Goal: Transaction & Acquisition: Purchase product/service

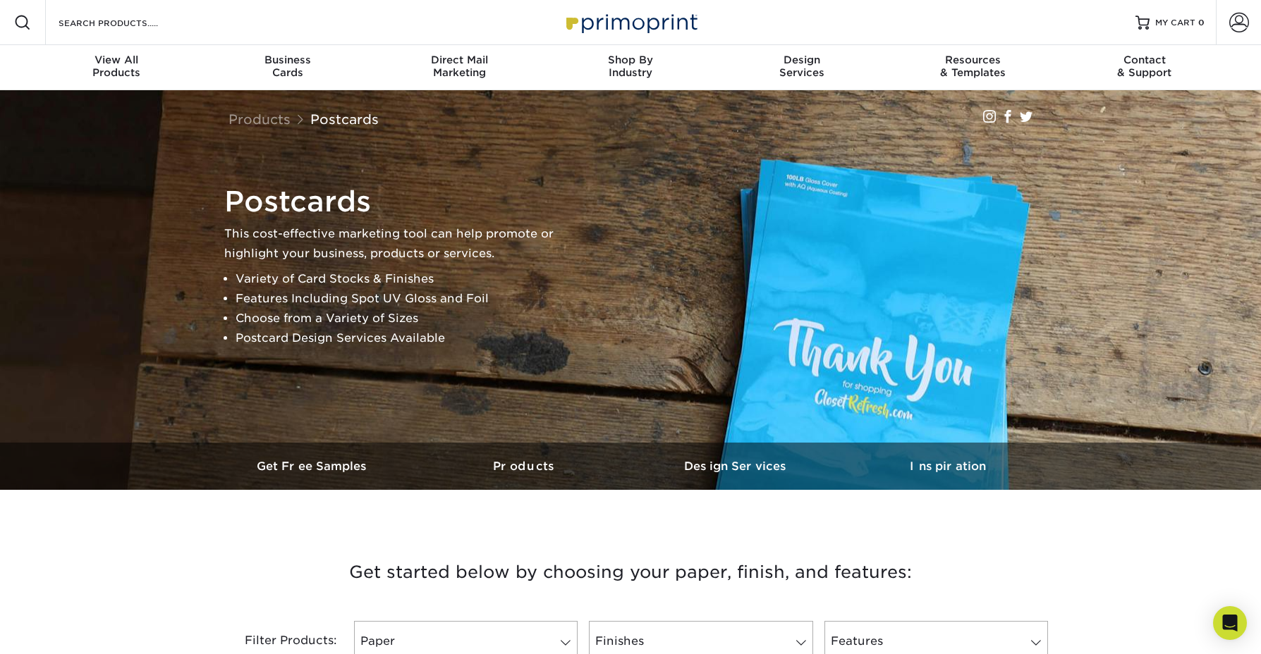
scroll to position [1, 0]
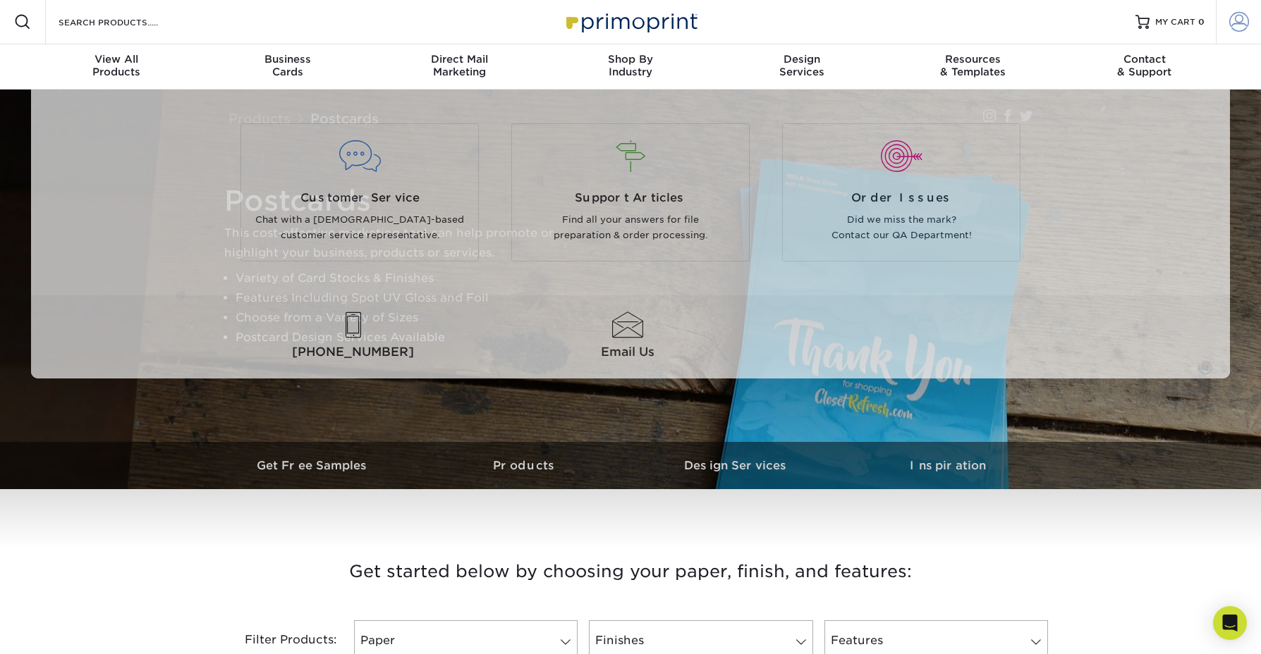
type input "hillary@leiffa.com"
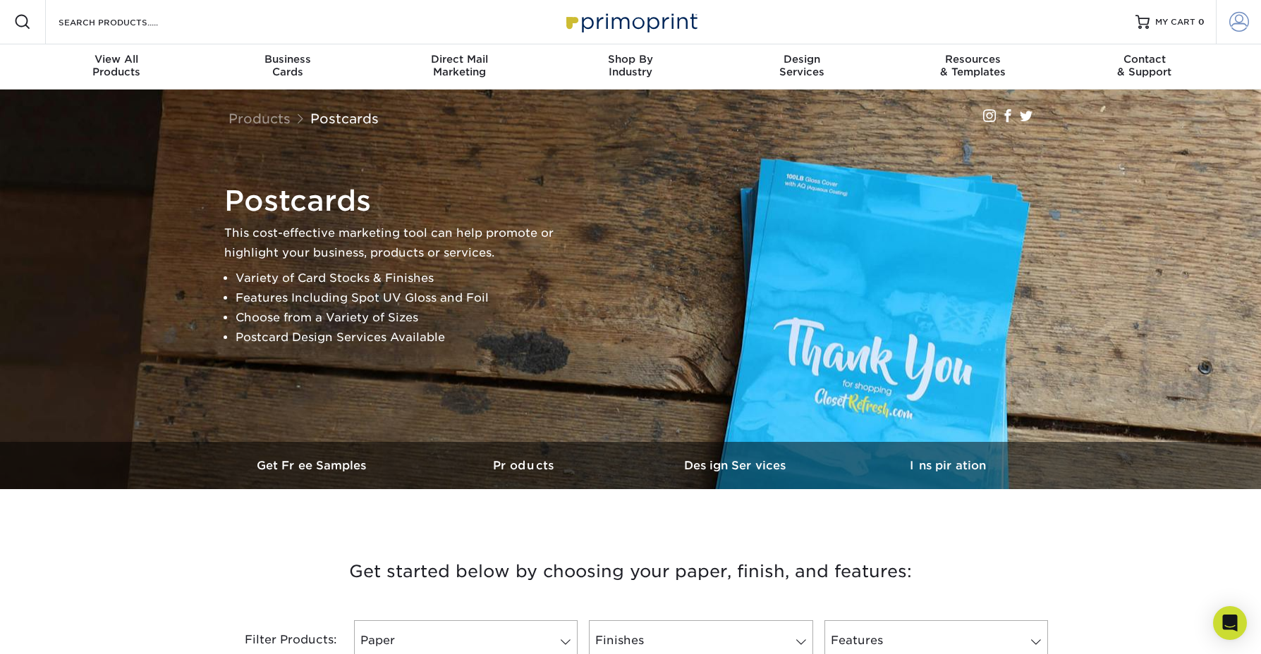
click at [1243, 20] on span at bounding box center [1239, 22] width 20 height 20
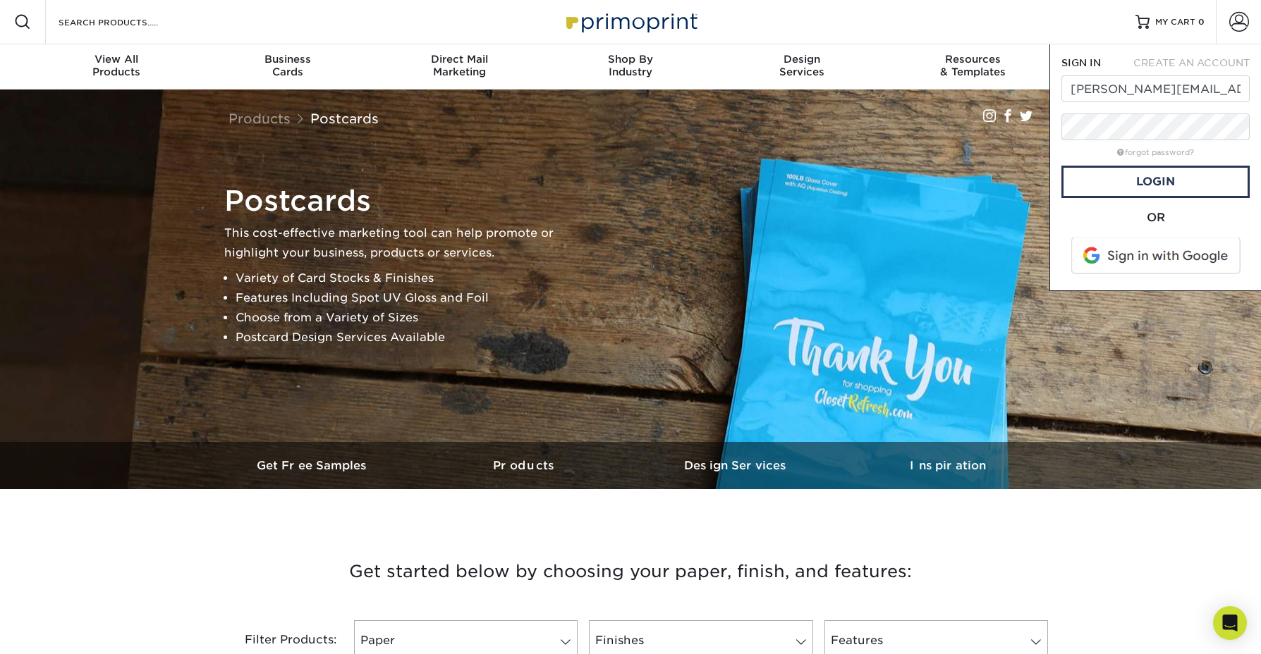
click at [1153, 252] on span at bounding box center [1157, 256] width 180 height 37
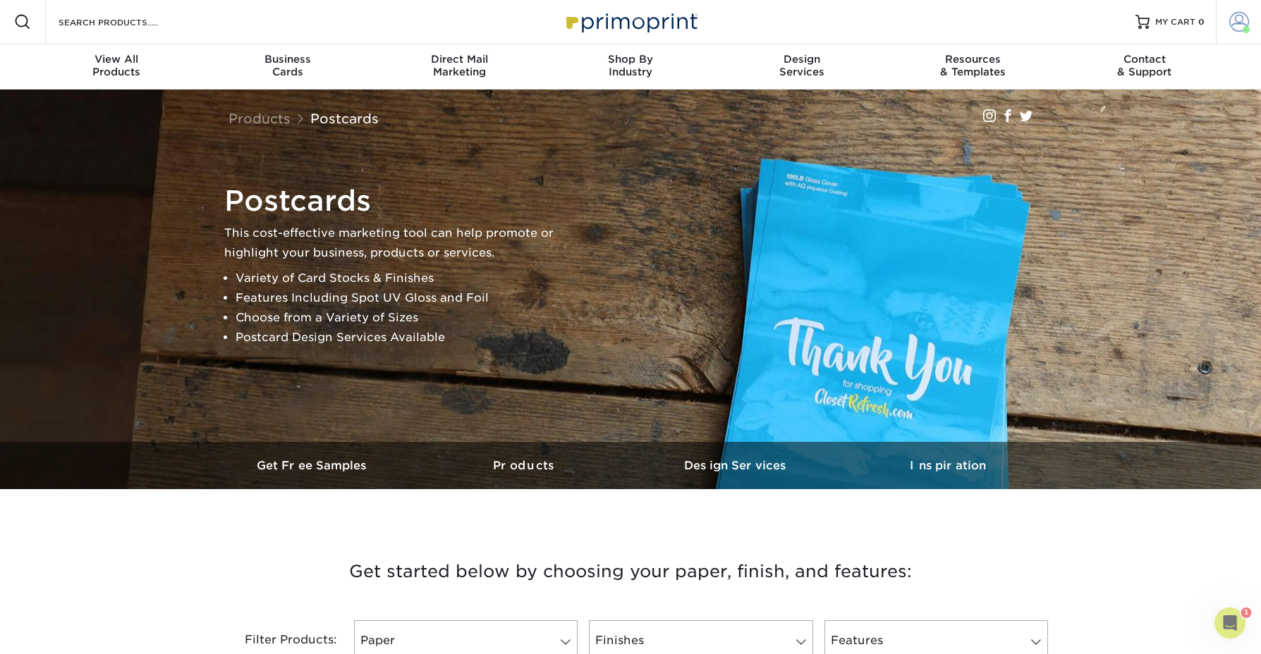
click at [1218, 33] on link "Account" at bounding box center [1237, 21] width 45 height 45
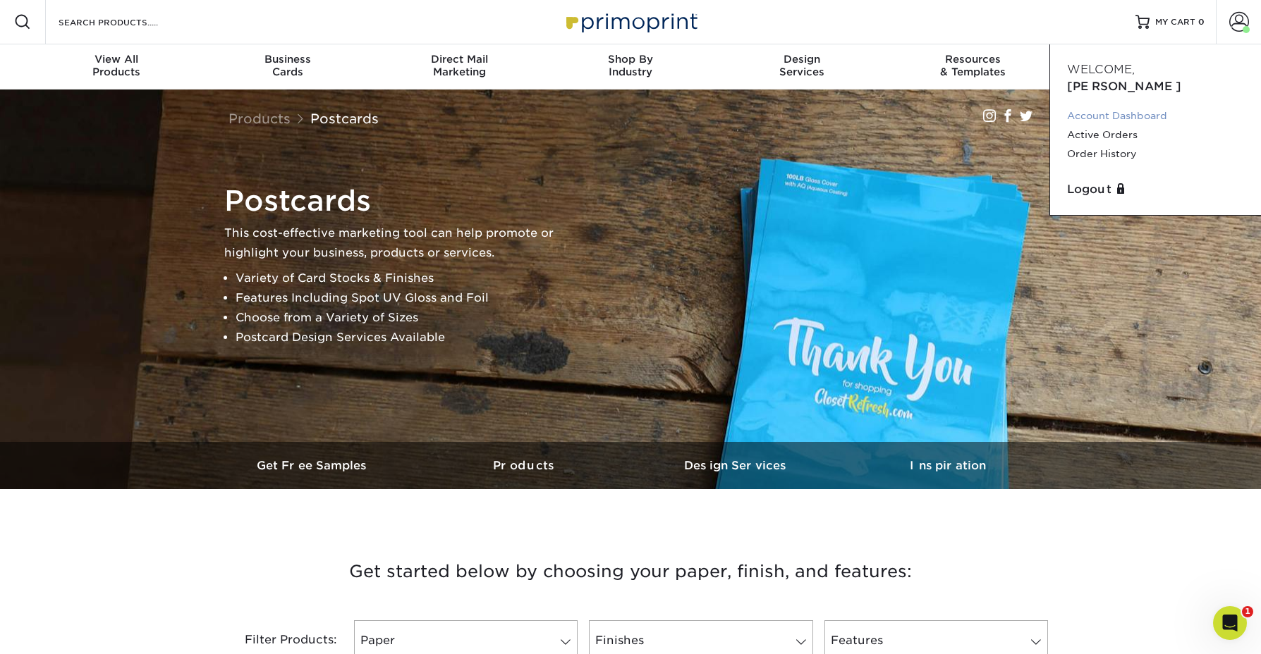
click at [1105, 106] on link "Account Dashboard" at bounding box center [1155, 115] width 177 height 19
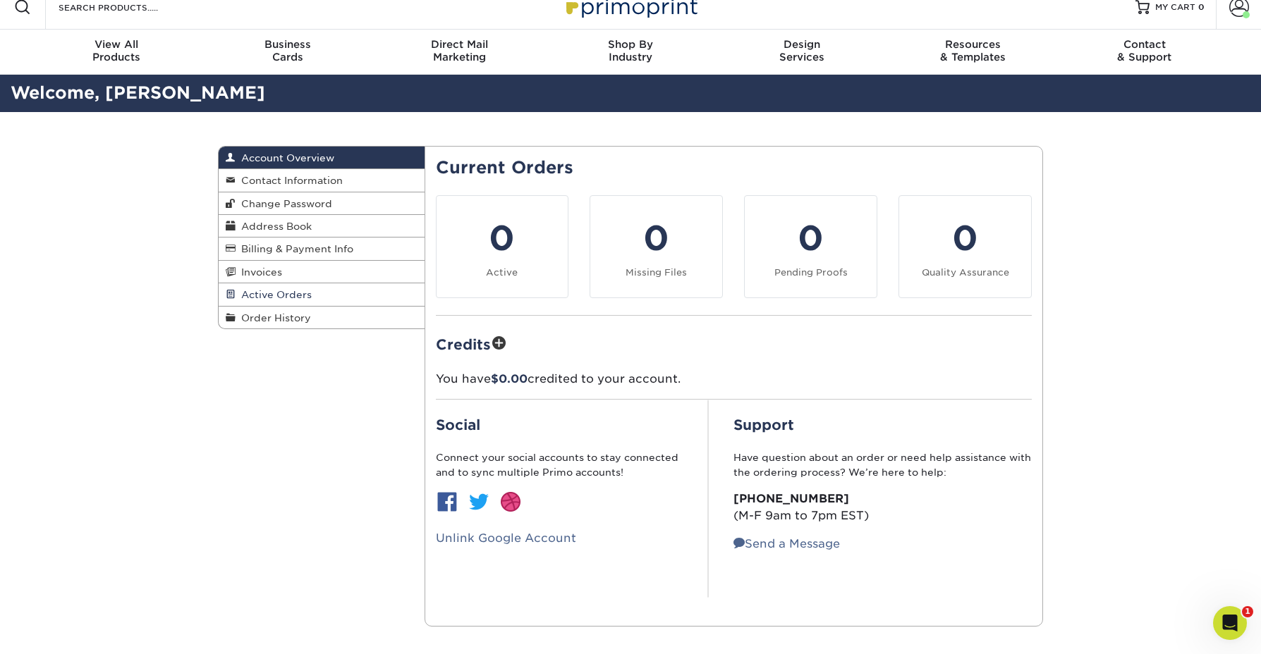
scroll to position [20, 0]
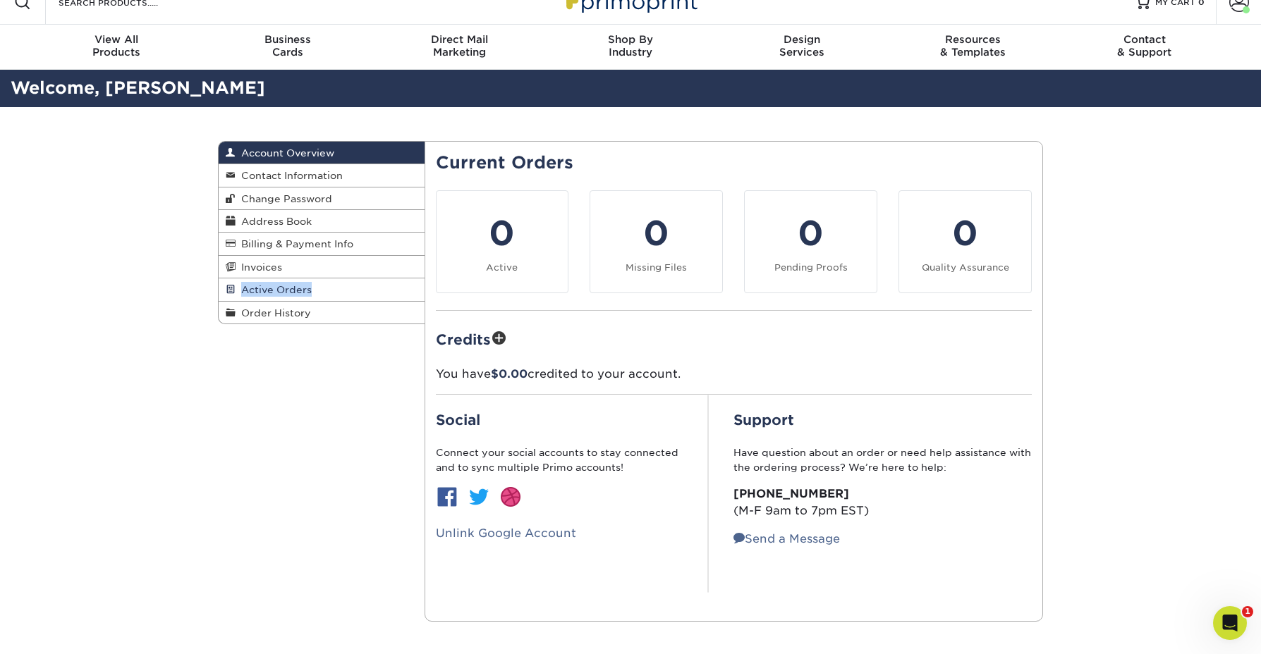
click at [245, 289] on span "Active Orders" at bounding box center [273, 289] width 76 height 11
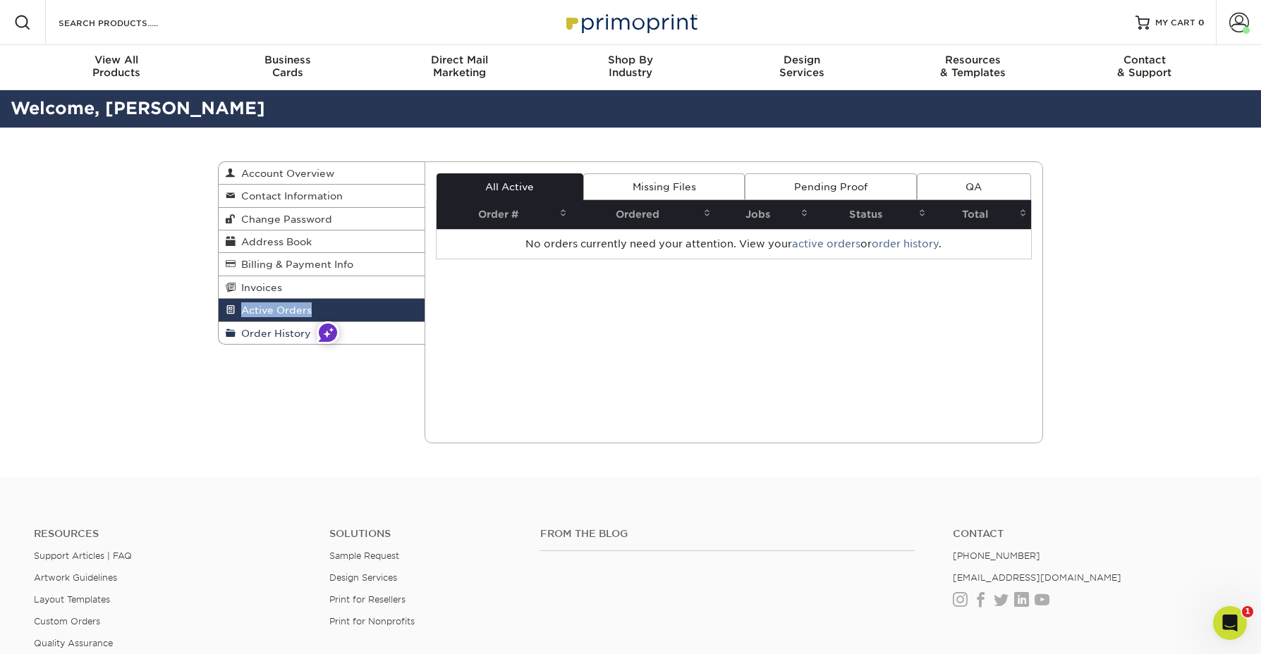
click at [254, 338] on span "Order History" at bounding box center [272, 333] width 75 height 11
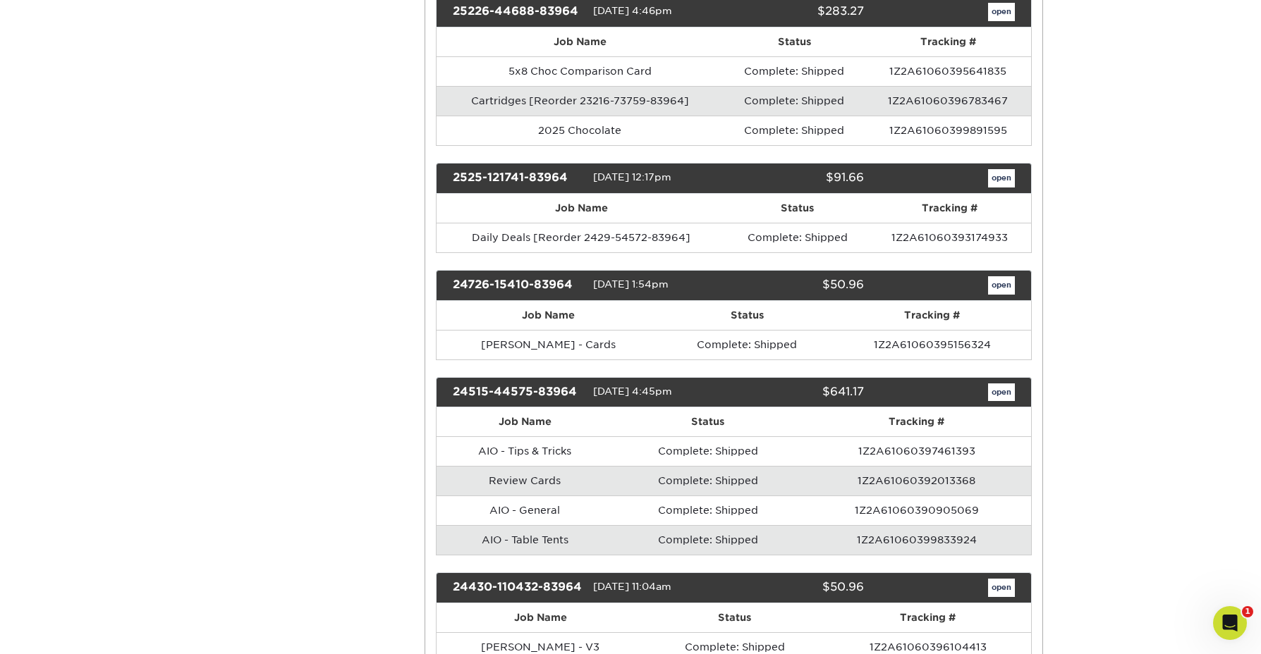
scroll to position [383, 0]
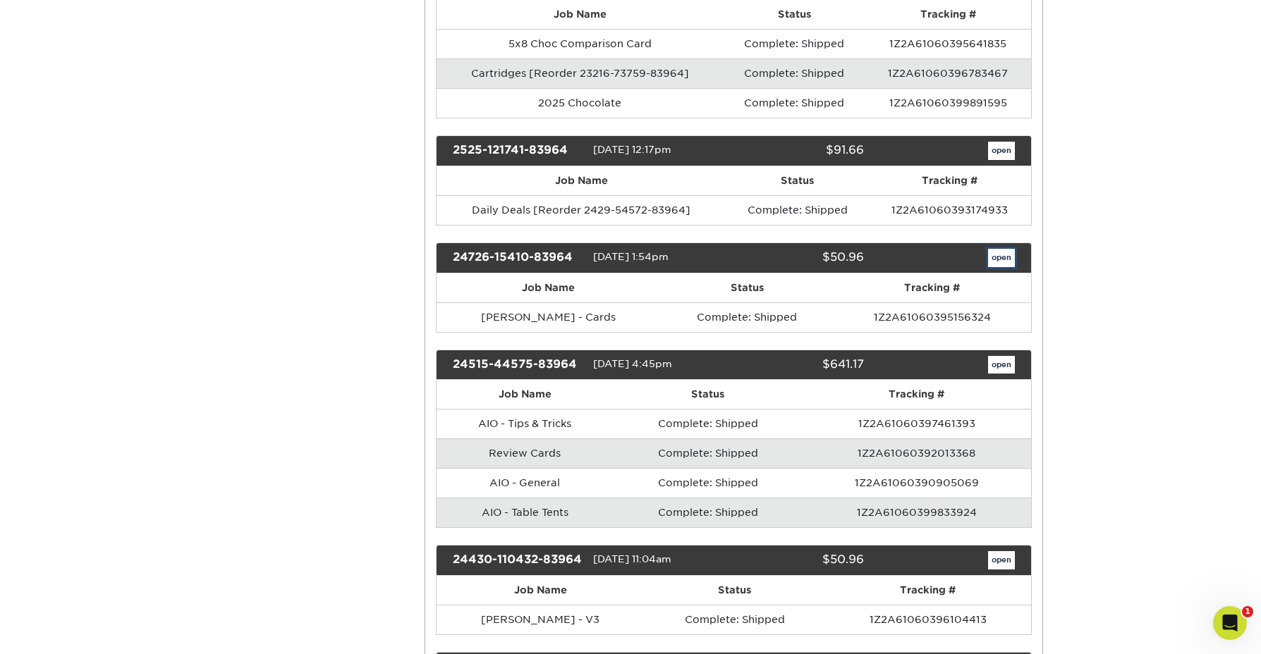
click at [1006, 261] on link "open" at bounding box center [1001, 258] width 27 height 18
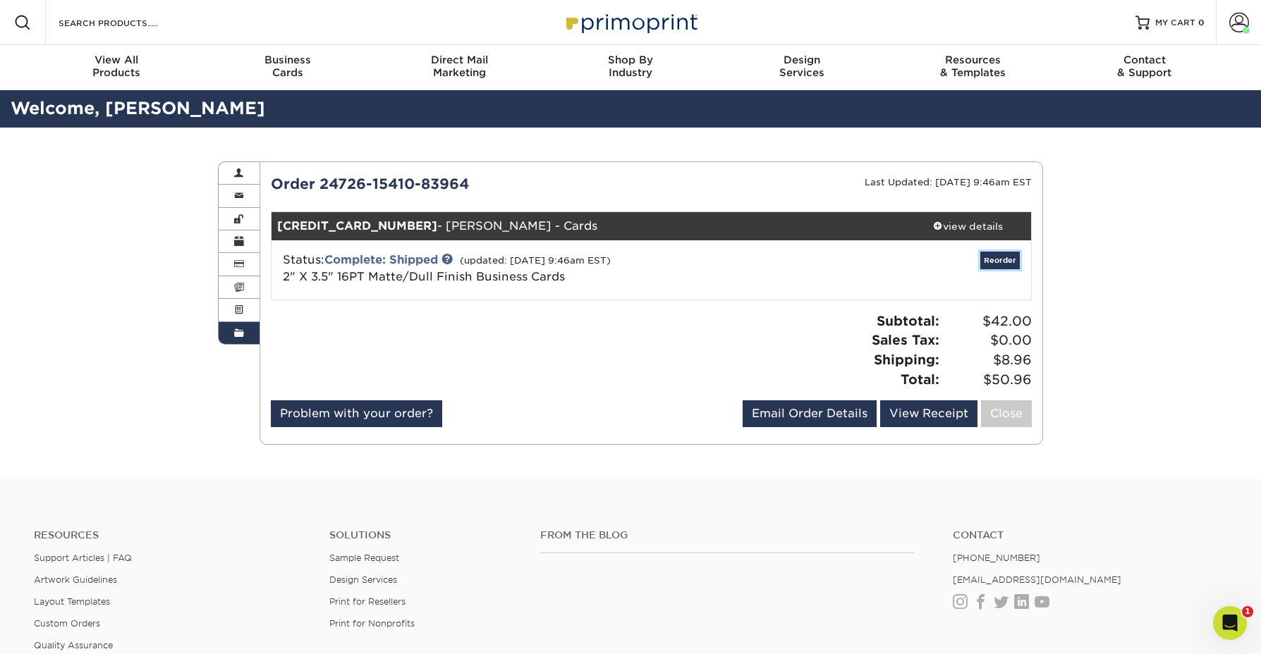
click at [998, 266] on link "Reorder" at bounding box center [999, 261] width 39 height 18
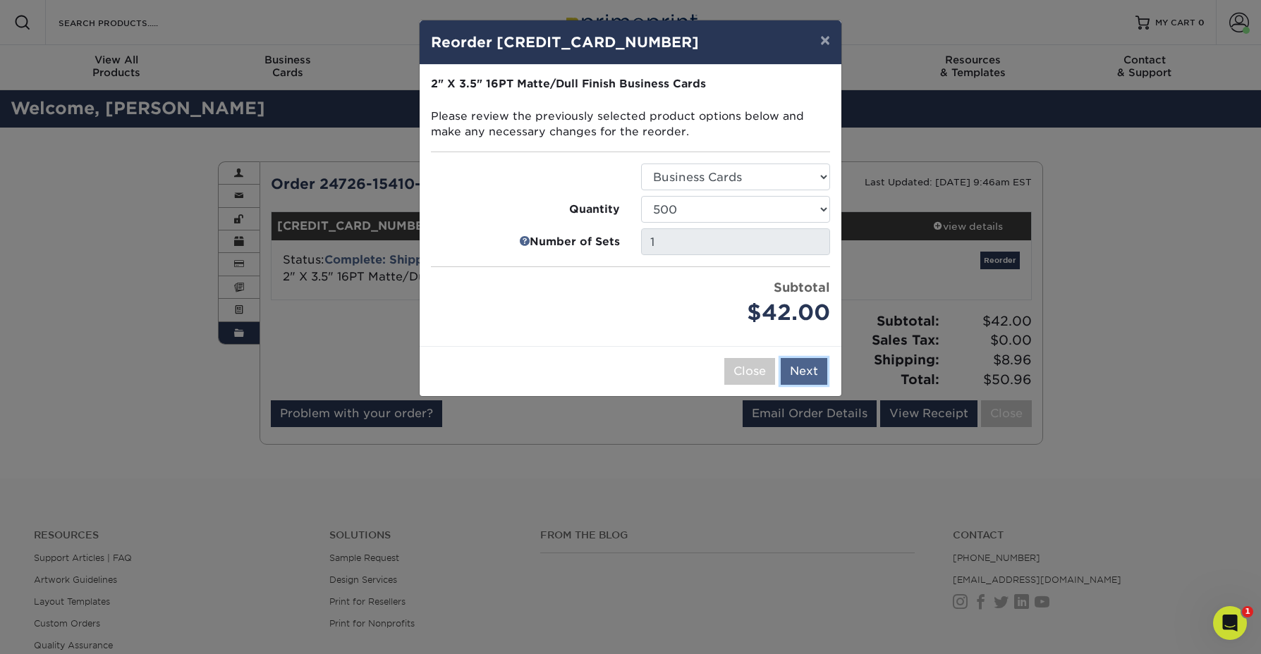
click at [804, 376] on button "Next" at bounding box center [803, 371] width 47 height 27
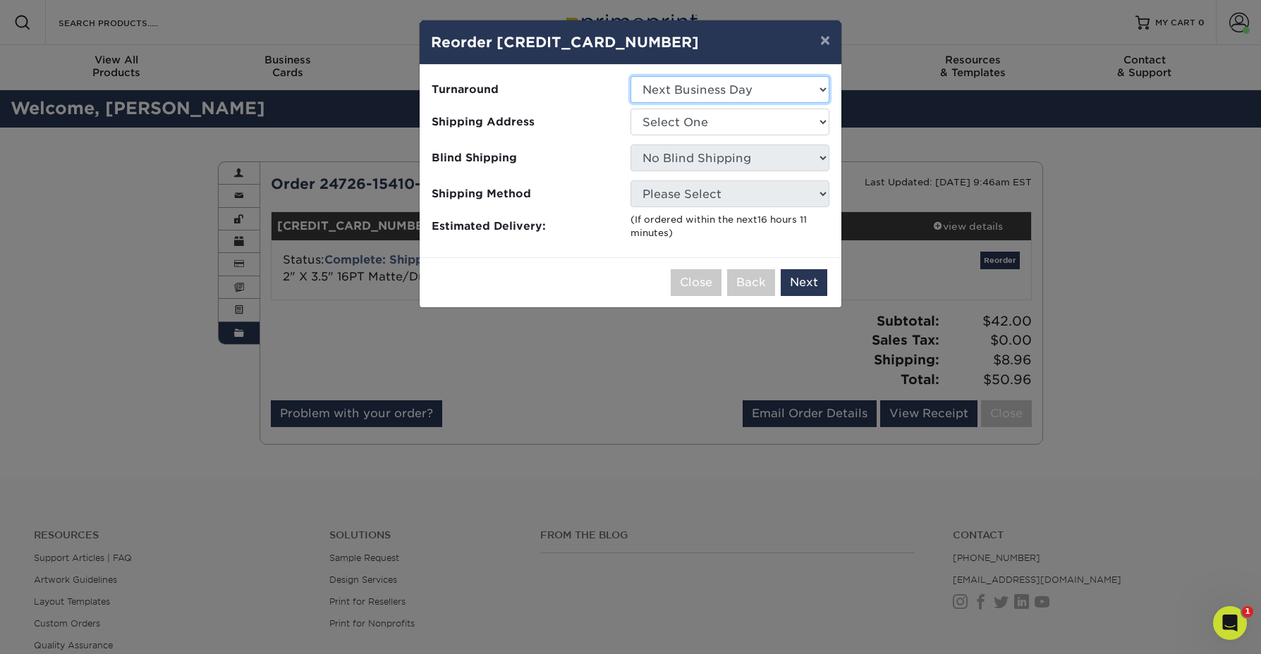
click at [682, 89] on select "Select One 2-4 Business Days 2 Day Next Business Day" at bounding box center [729, 89] width 199 height 27
click at [673, 119] on select "Select One 6900 - Retail Leiffa Holly Leiffa Lab Leiffa Medical" at bounding box center [729, 122] width 199 height 27
select select "282832"
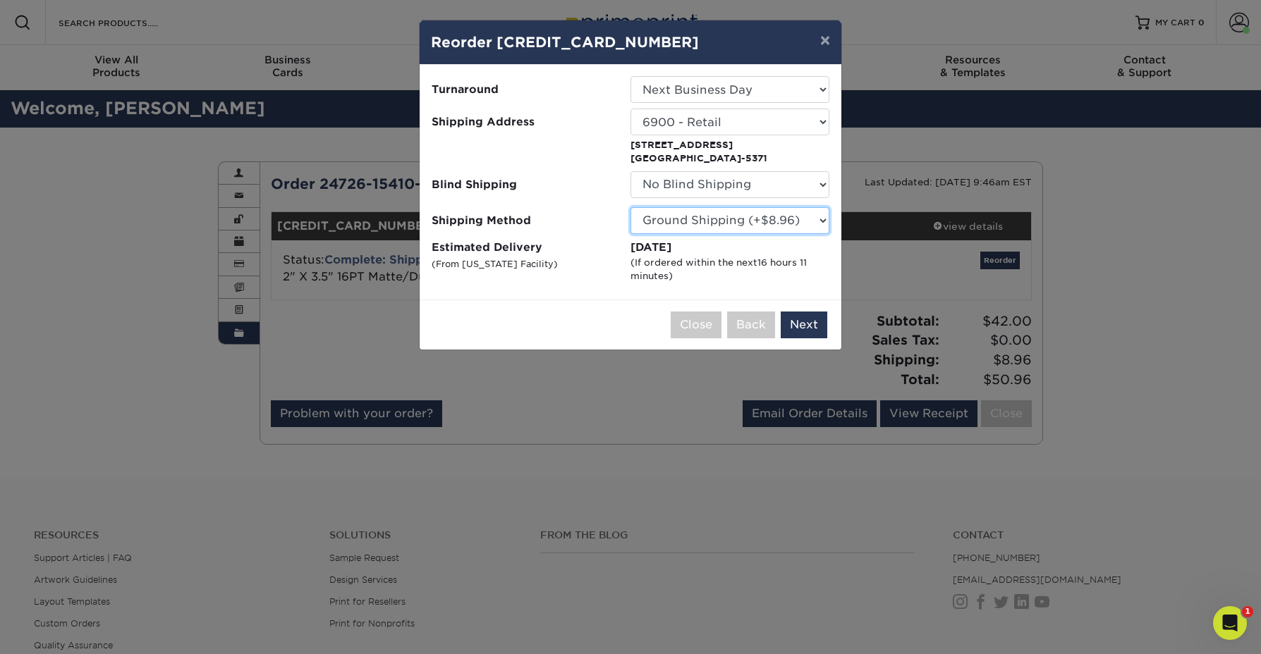
click at [654, 224] on select "Please Select Ground Shipping (+$8.96) 3 Day Shipping Service (+$15.38) 2 Day A…" at bounding box center [729, 220] width 199 height 27
click at [653, 233] on select "Please Select Ground Shipping (+$8.96) 3 Day Shipping Service (+$15.38) 2 Day A…" at bounding box center [729, 220] width 199 height 27
click at [654, 226] on select "Please Select Ground Shipping (+$8.96) 3 Day Shipping Service (+$15.38) 2 Day A…" at bounding box center [729, 220] width 199 height 27
click at [661, 221] on select "Please Select Ground Shipping (+$8.96) 3 Day Shipping Service (+$15.38) 2 Day A…" at bounding box center [729, 220] width 199 height 27
select select "03"
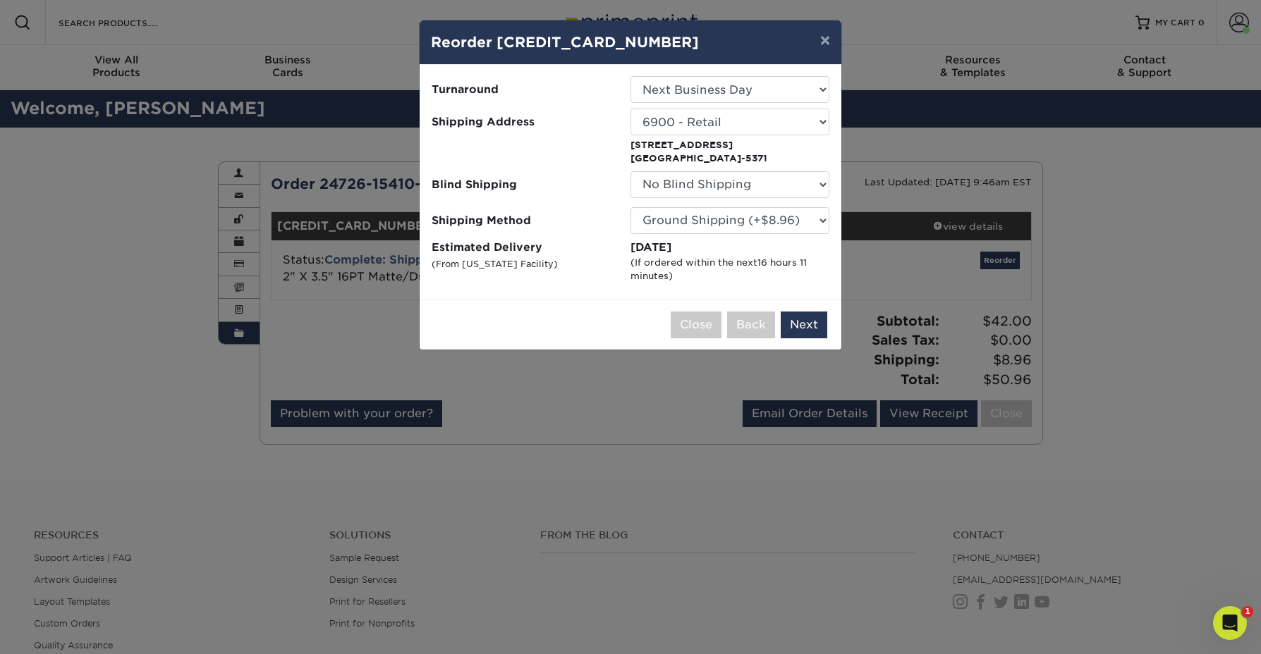
click at [666, 263] on div "(If ordered within the next 16 hours 11 minutes )" at bounding box center [729, 269] width 199 height 27
click at [804, 326] on button "Next" at bounding box center [803, 325] width 47 height 27
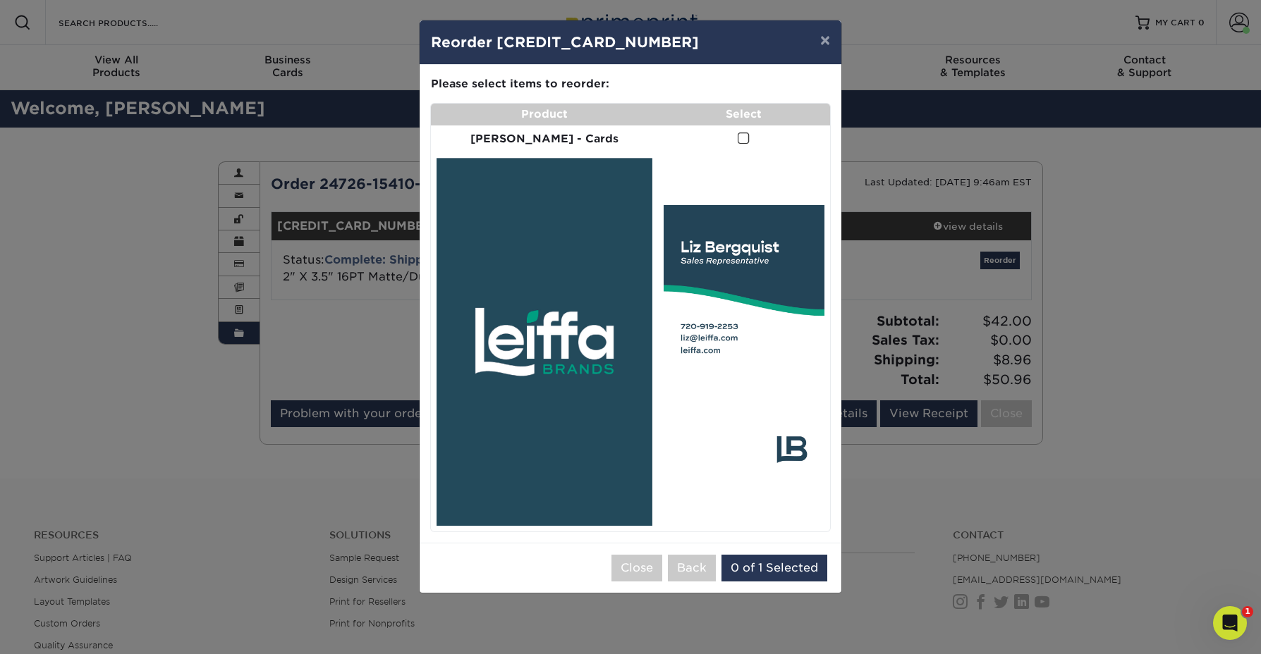
click at [571, 140] on td "Liz B - Cards" at bounding box center [544, 138] width 227 height 27
click at [548, 219] on img at bounding box center [544, 342] width 216 height 368
click at [628, 555] on button "Close" at bounding box center [636, 568] width 51 height 27
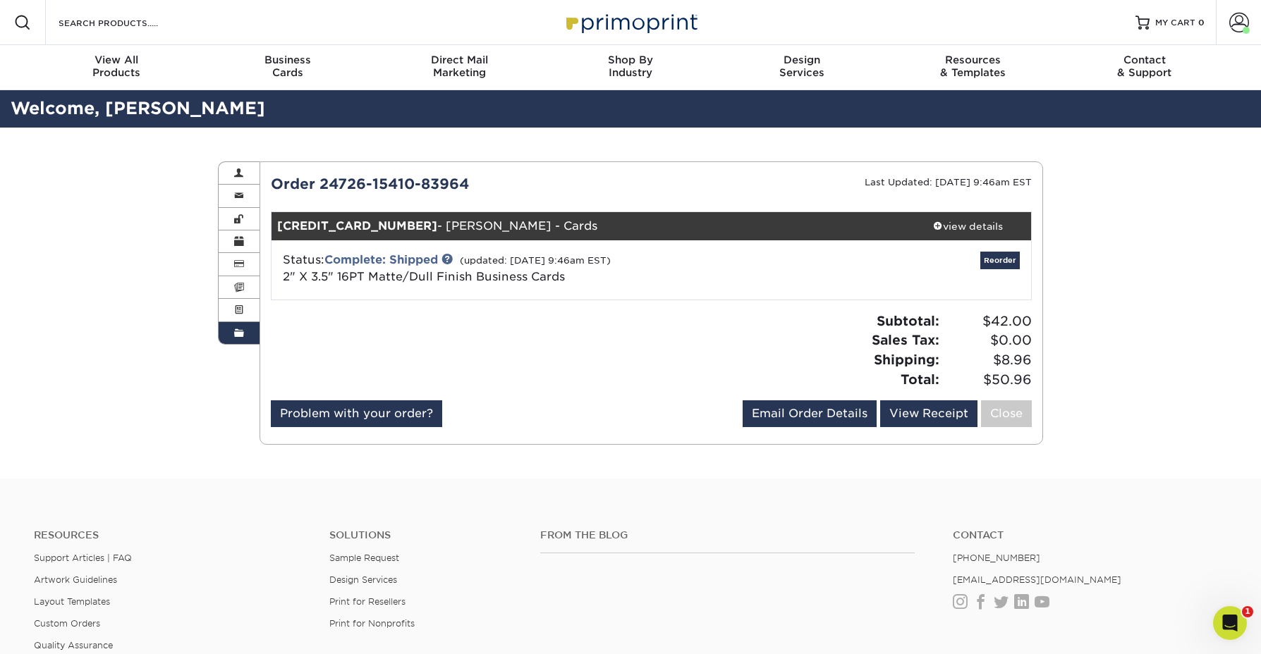
click at [495, 364] on div at bounding box center [455, 356] width 391 height 89
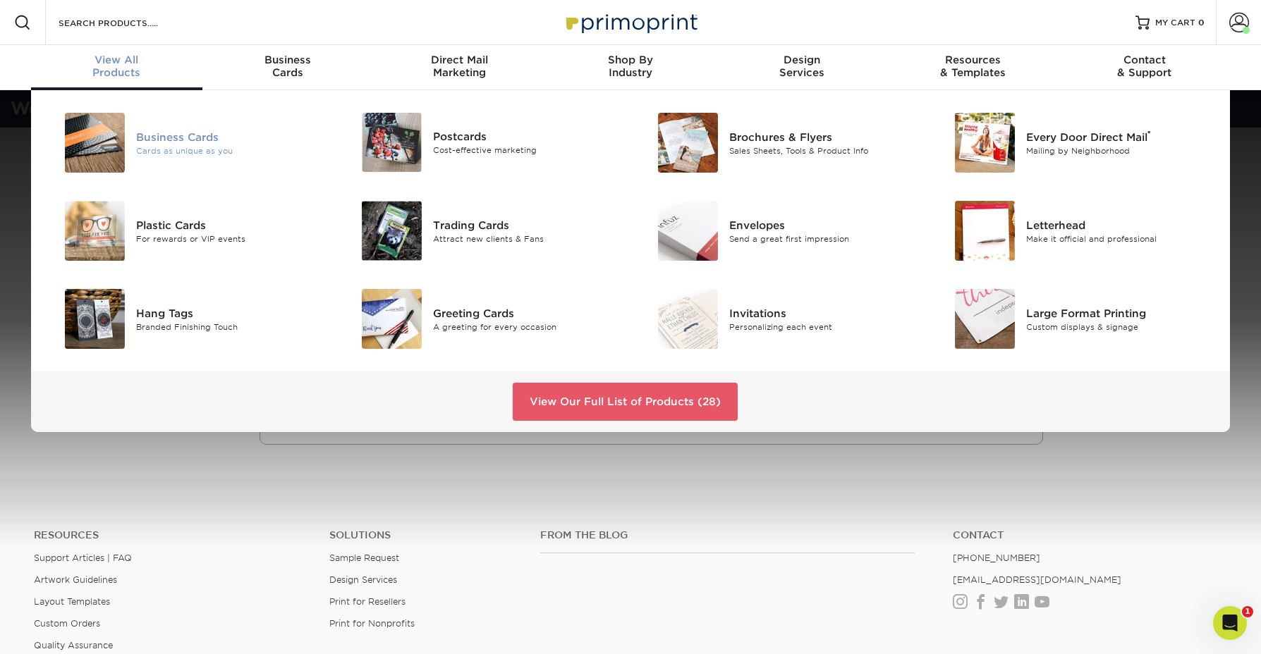
click at [116, 135] on img at bounding box center [95, 143] width 60 height 60
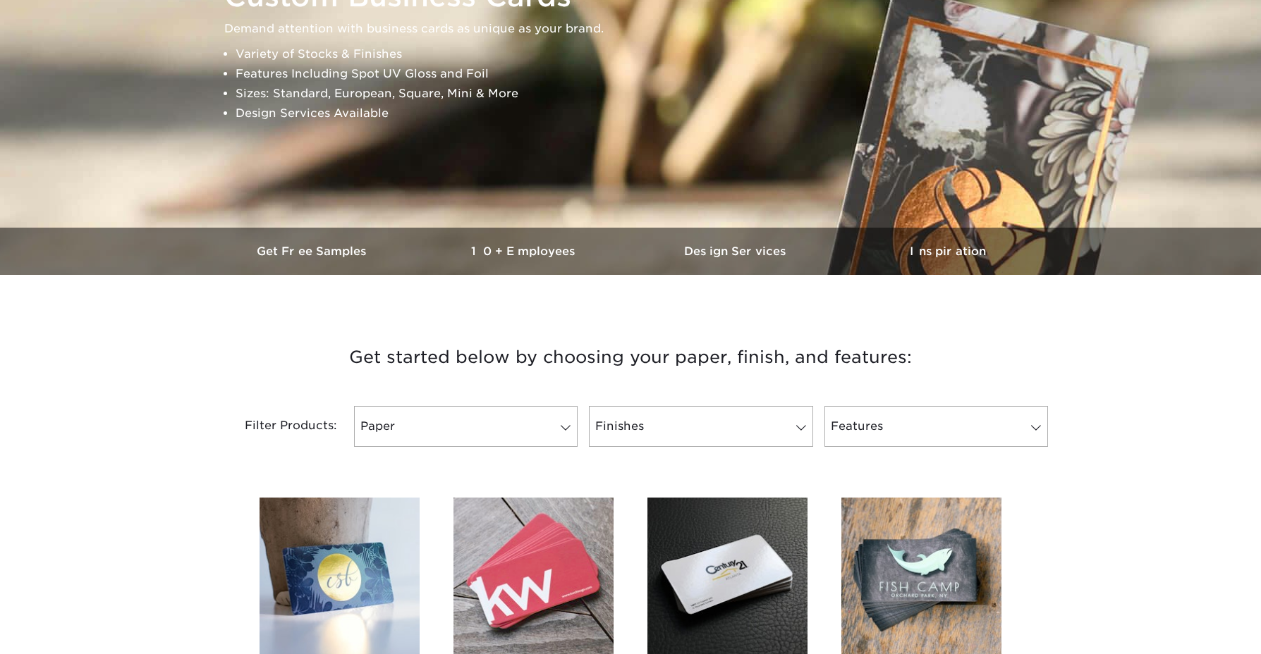
scroll to position [238, 0]
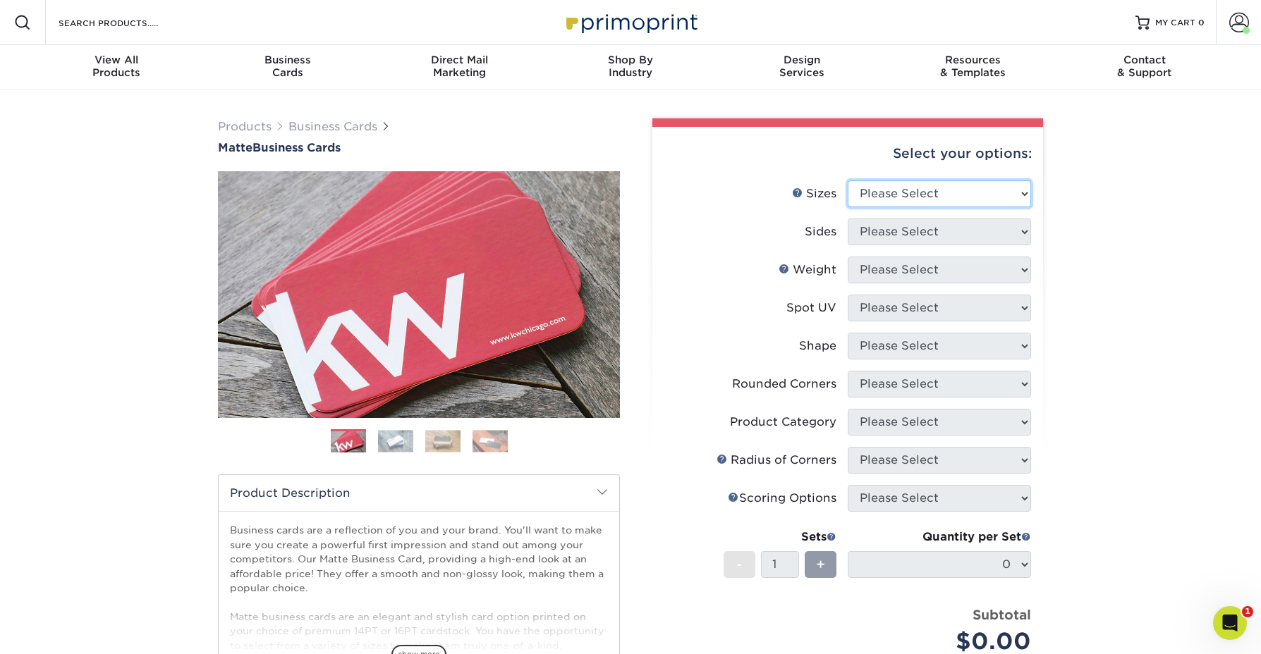
click at [922, 185] on select "Please Select 1.5" x 3.5" - Mini 1.75" x 3.5" - Mini 2" x 2" - Square 2" x 3" -…" at bounding box center [938, 193] width 183 height 27
select select "2.00x3.50"
click at [876, 233] on select "Please Select Print Both Sides Print Front Only" at bounding box center [938, 232] width 183 height 27
select select "13abbda7-1d64-4f25-8bb2-c179b224825d"
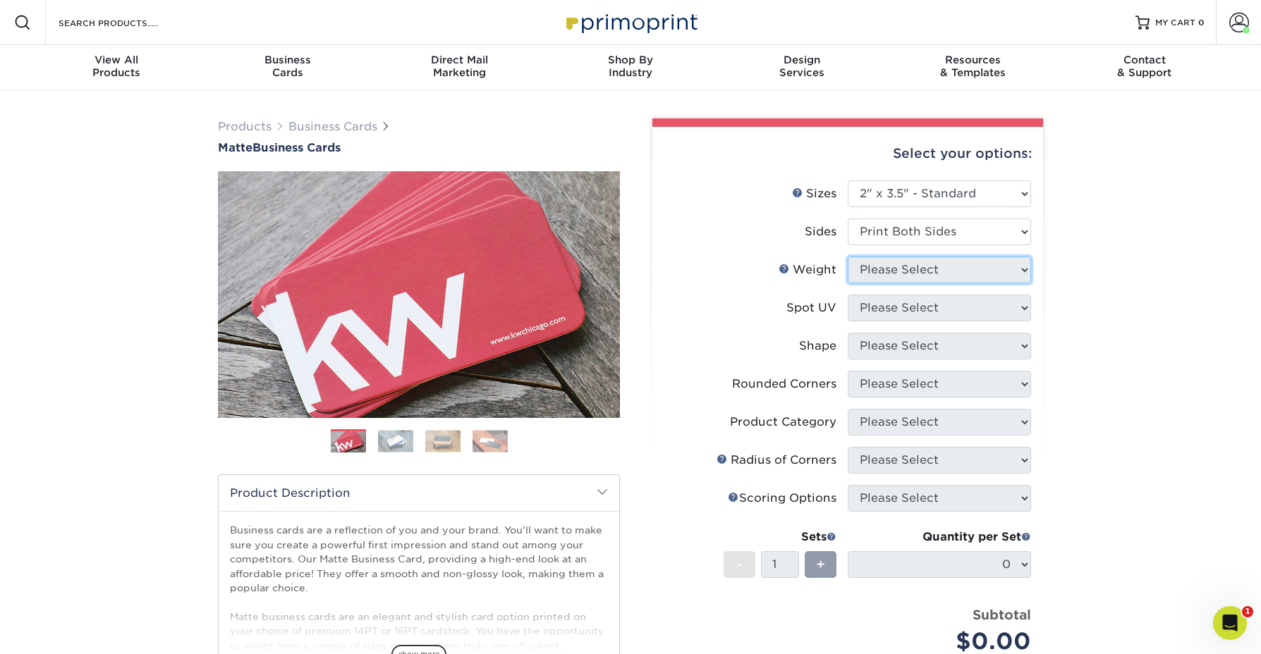
click at [874, 279] on select "Please Select" at bounding box center [938, 270] width 183 height 27
select select "16PT"
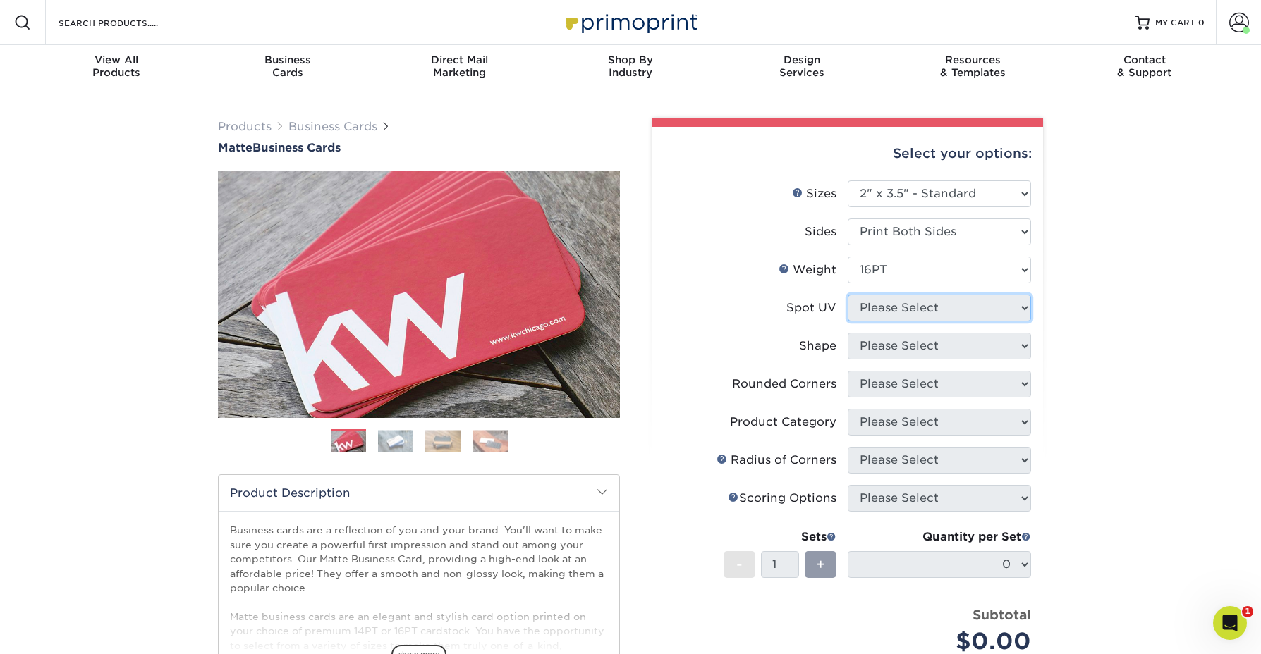
click at [871, 317] on select "Please Select No Spot UV Front and Back (Both Sides) Front Only Back Only" at bounding box center [938, 308] width 183 height 27
click at [885, 302] on select "Please Select No Spot UV Front and Back (Both Sides) Front Only Back Only" at bounding box center [938, 308] width 183 height 27
select select "3"
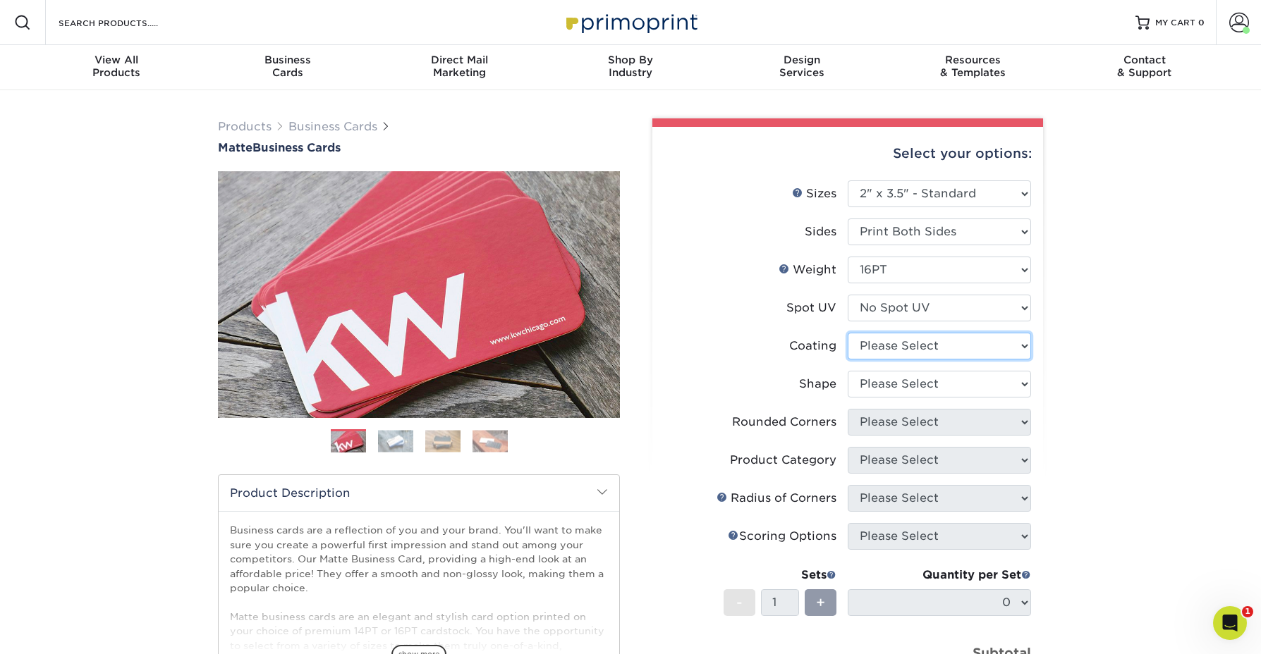
click at [881, 345] on select at bounding box center [938, 346] width 183 height 27
select select "121bb7b5-3b4d-429f-bd8d-bbf80e953313"
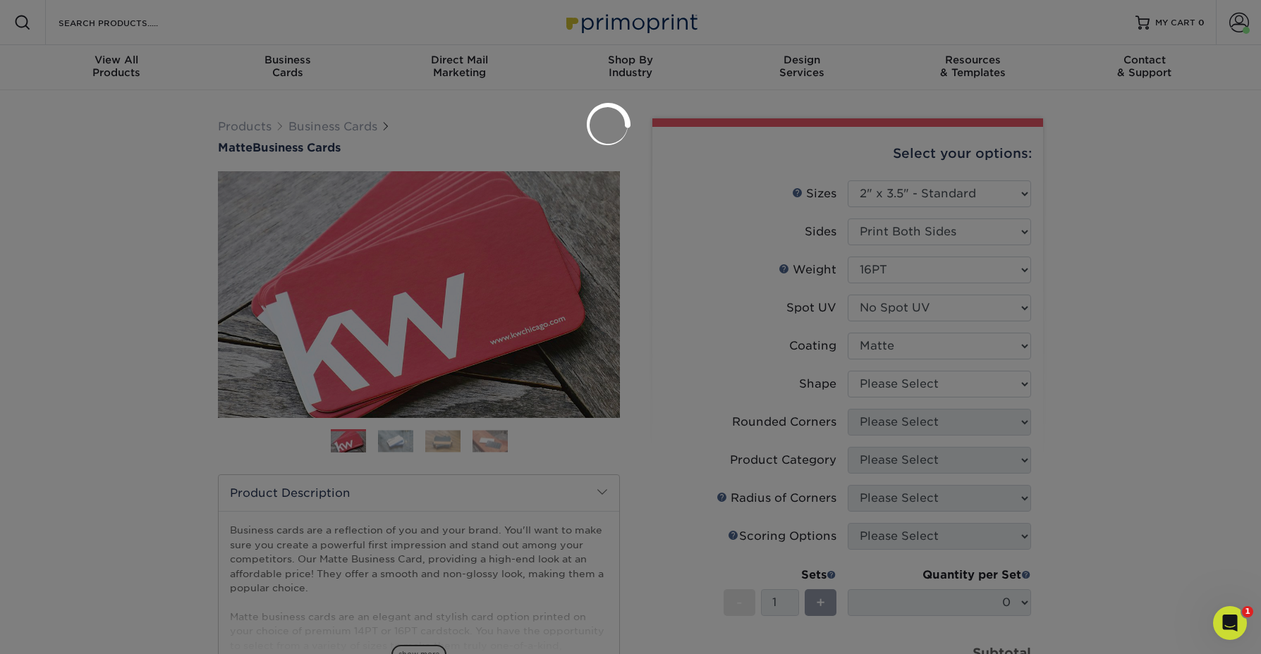
click at [869, 382] on div at bounding box center [630, 327] width 1261 height 654
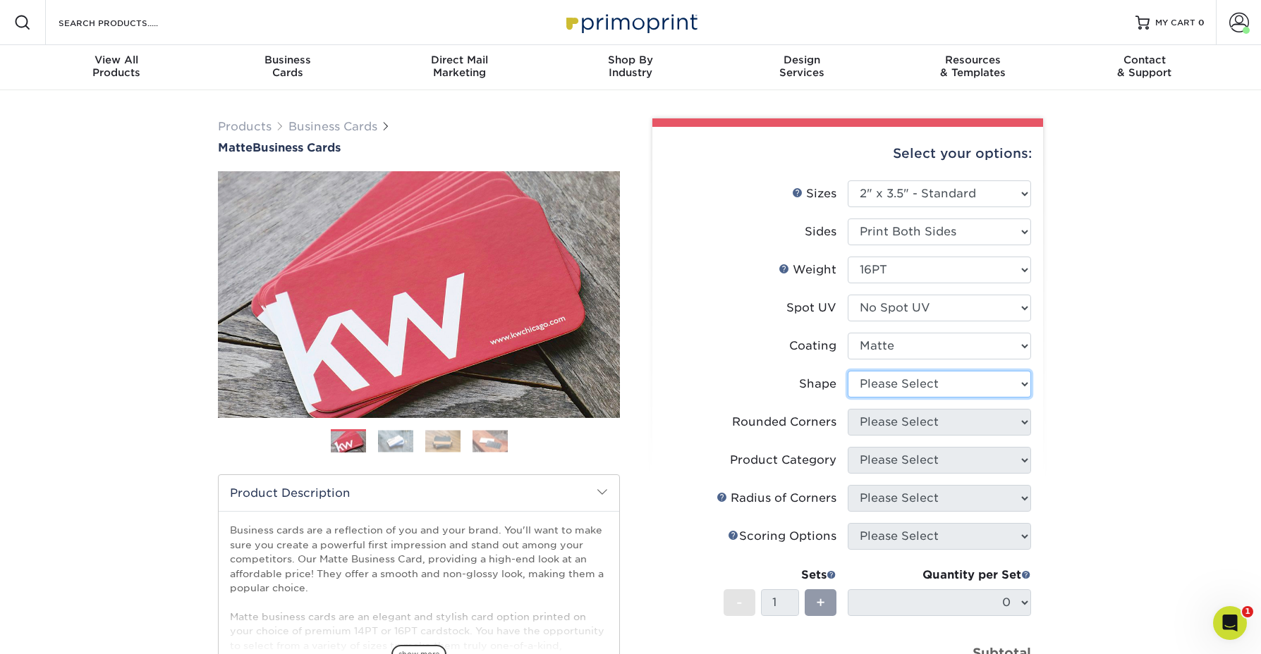
click at [862, 380] on select "Please Select Standard Oval" at bounding box center [938, 384] width 183 height 27
select select "standard"
click at [866, 420] on select "Please Select Yes - Round 2 Corners Yes - Round 4 Corners No" at bounding box center [938, 422] width 183 height 27
select select "0"
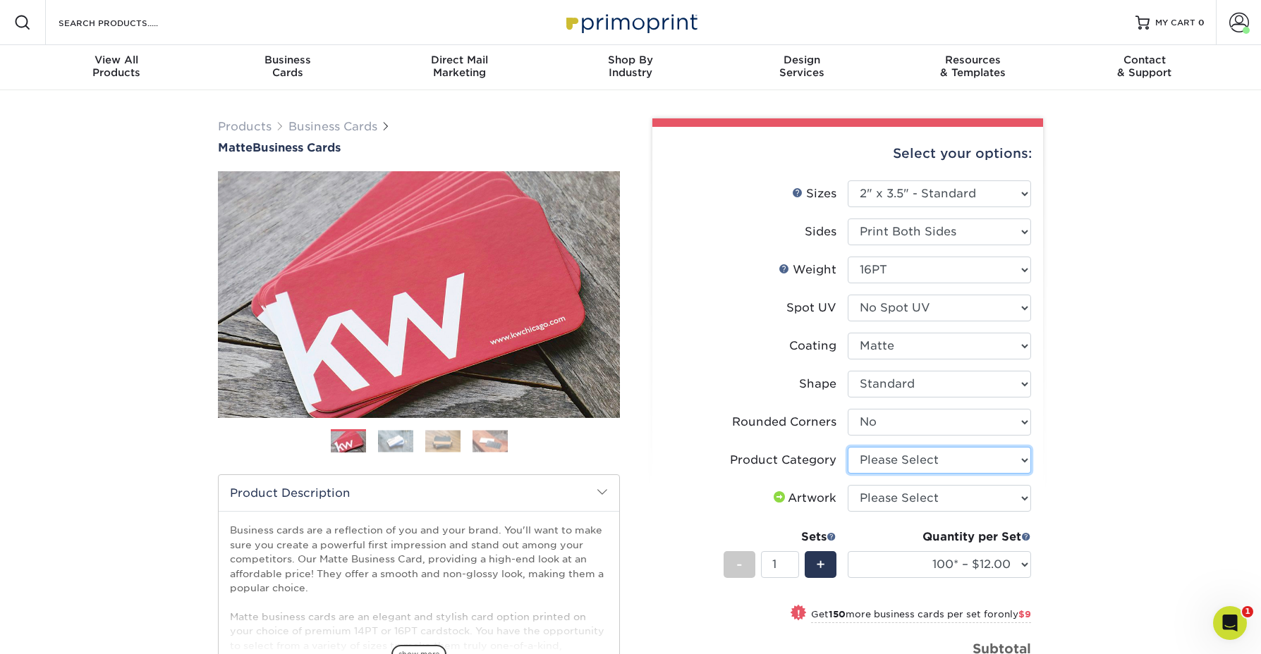
click at [873, 462] on select "Please Select Business Cards" at bounding box center [938, 460] width 183 height 27
select select "3b5148f1-0588-4f88-a218-97bcfdce65c1"
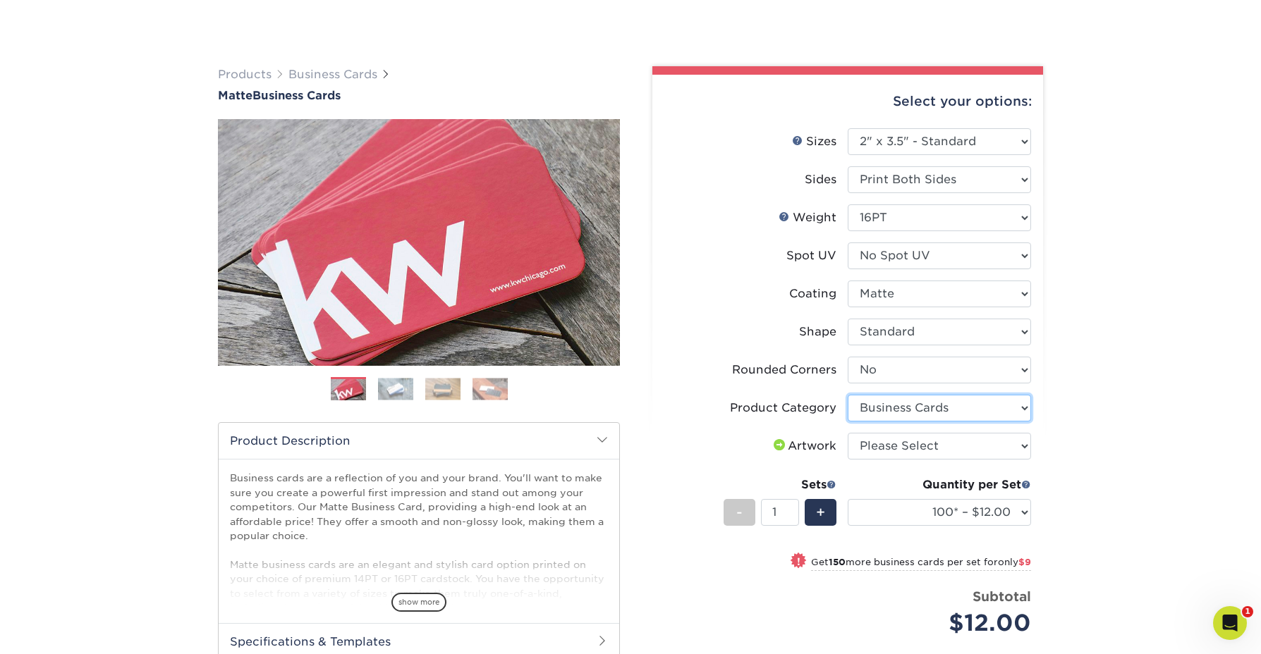
scroll to position [95, 0]
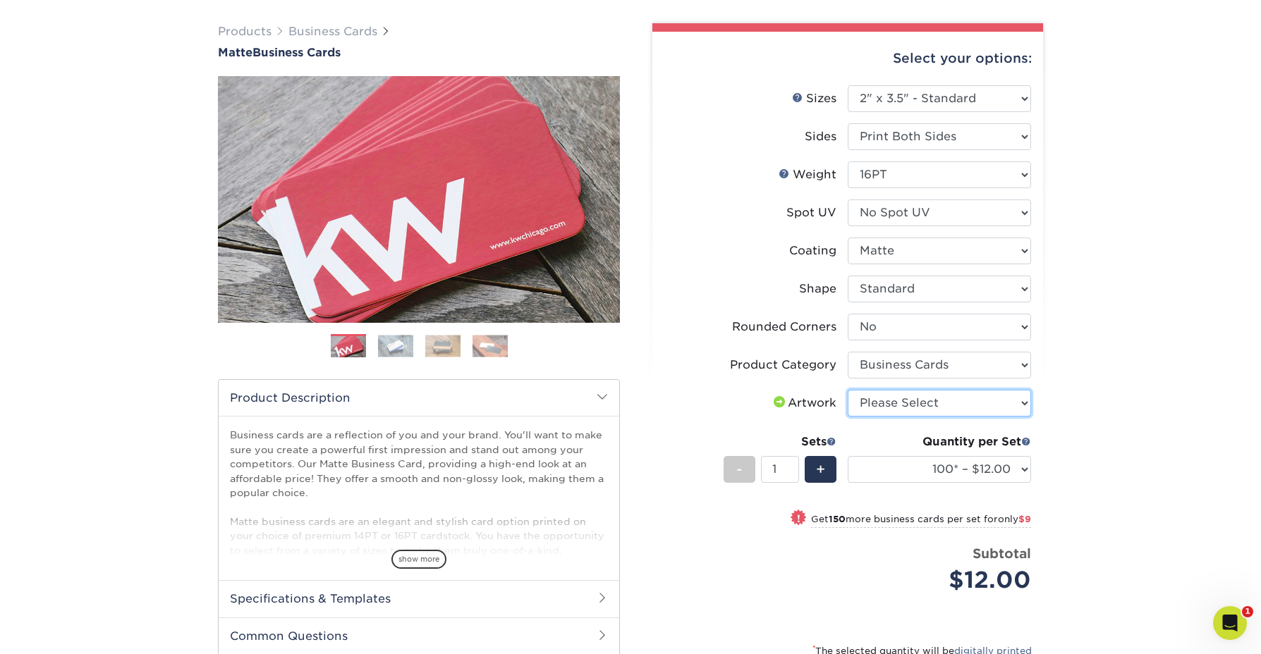
click at [876, 407] on select "Please Select I will upload files I need a design - $100" at bounding box center [938, 403] width 183 height 27
select select "upload"
click at [931, 470] on select "100* – $12.00 250* – $21.00 500 – $42.00 1000 – $53.00 2500 – $95.00 5000 – $18…" at bounding box center [938, 469] width 183 height 27
select select "500 – $42.00"
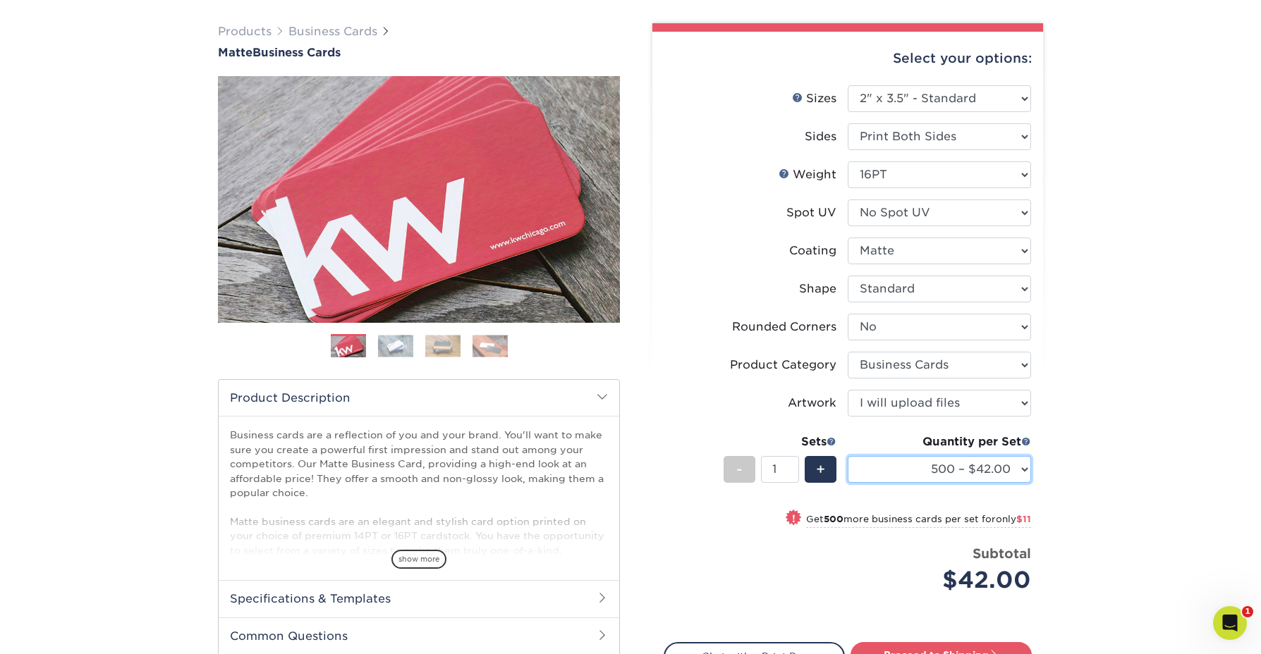
click at [929, 465] on select "100* – $12.00 250* – $21.00 500 – $42.00 1000 – $53.00 2500 – $95.00 5000 – $18…" at bounding box center [938, 469] width 183 height 27
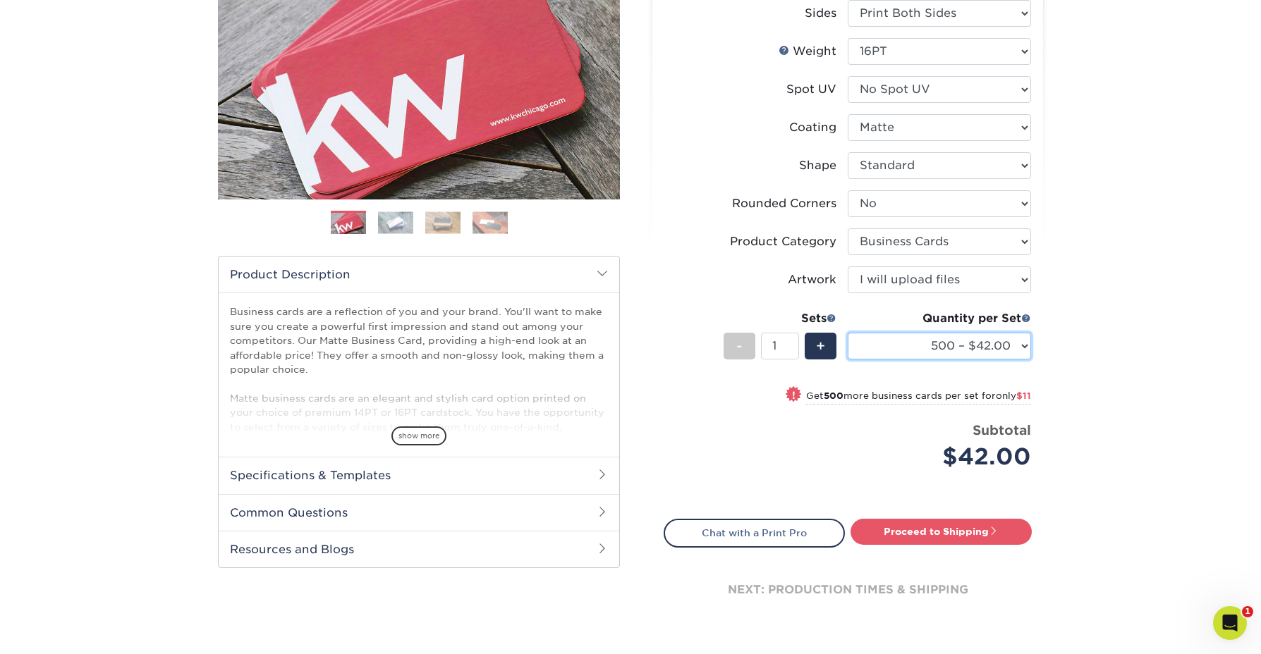
scroll to position [220, 0]
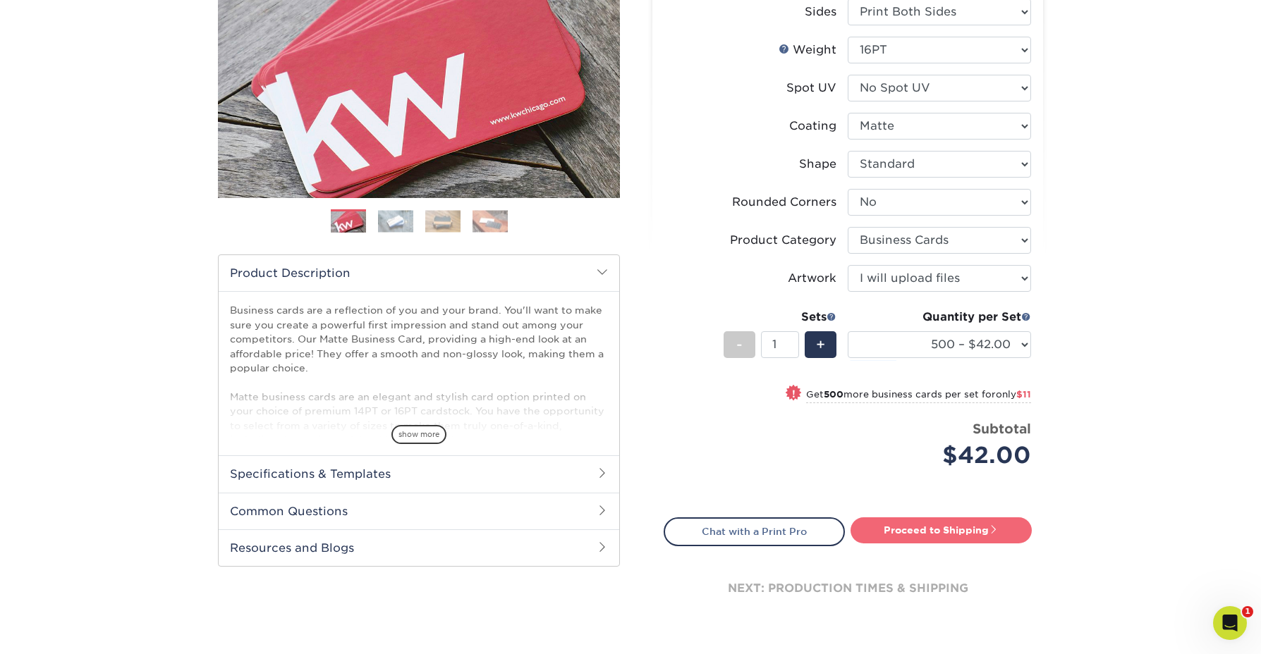
click at [950, 533] on link "Proceed to Shipping" at bounding box center [940, 529] width 181 height 25
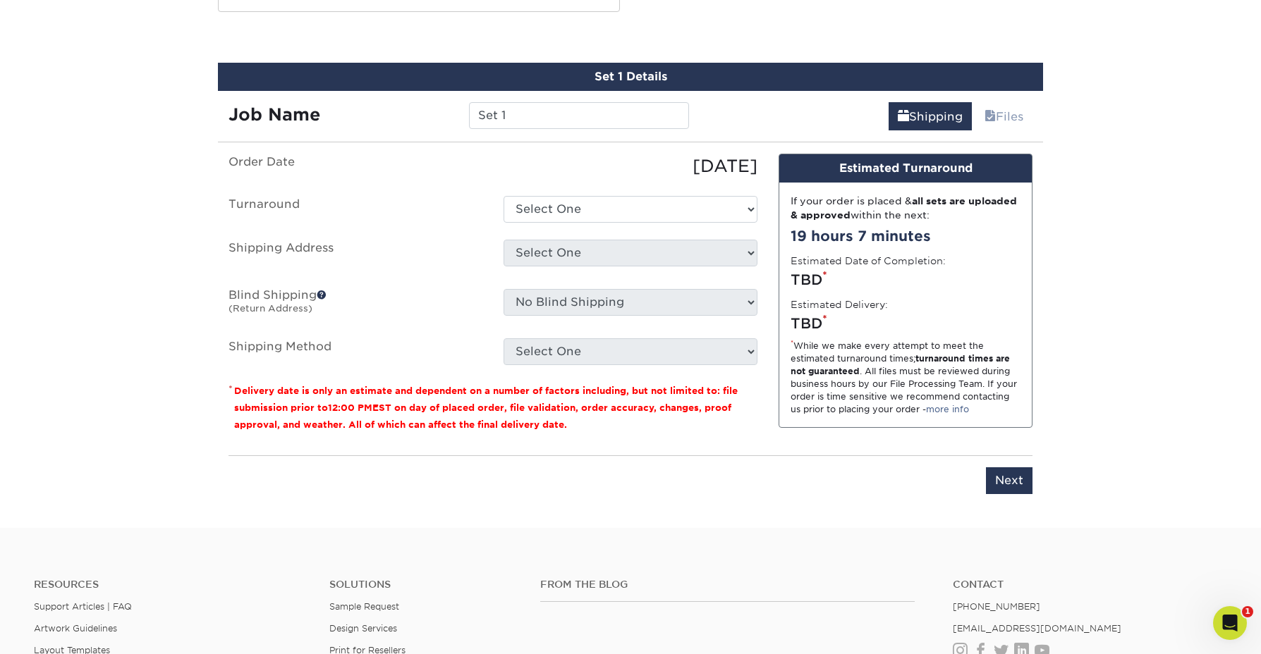
scroll to position [776, 0]
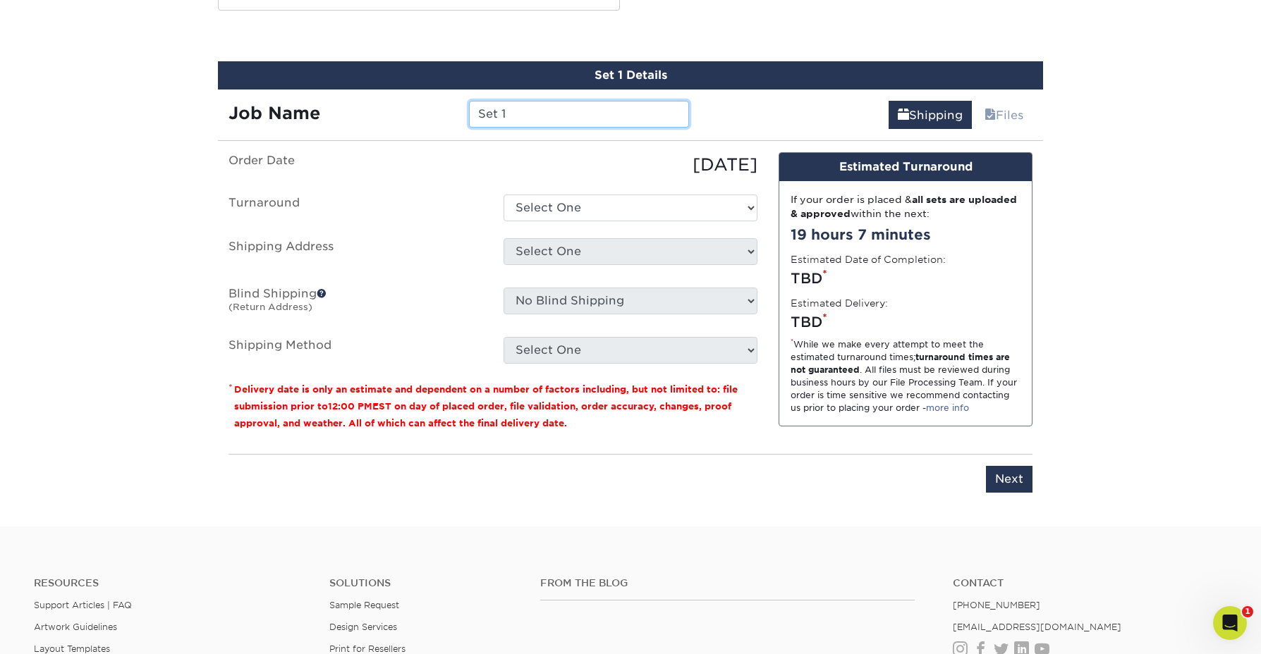
click at [534, 111] on input "Set 1" at bounding box center [578, 114] width 219 height 27
type input "[PERSON_NAME]"
click at [584, 195] on select "Select One 2-4 Business Days 2 Day Next Business Day" at bounding box center [630, 208] width 254 height 27
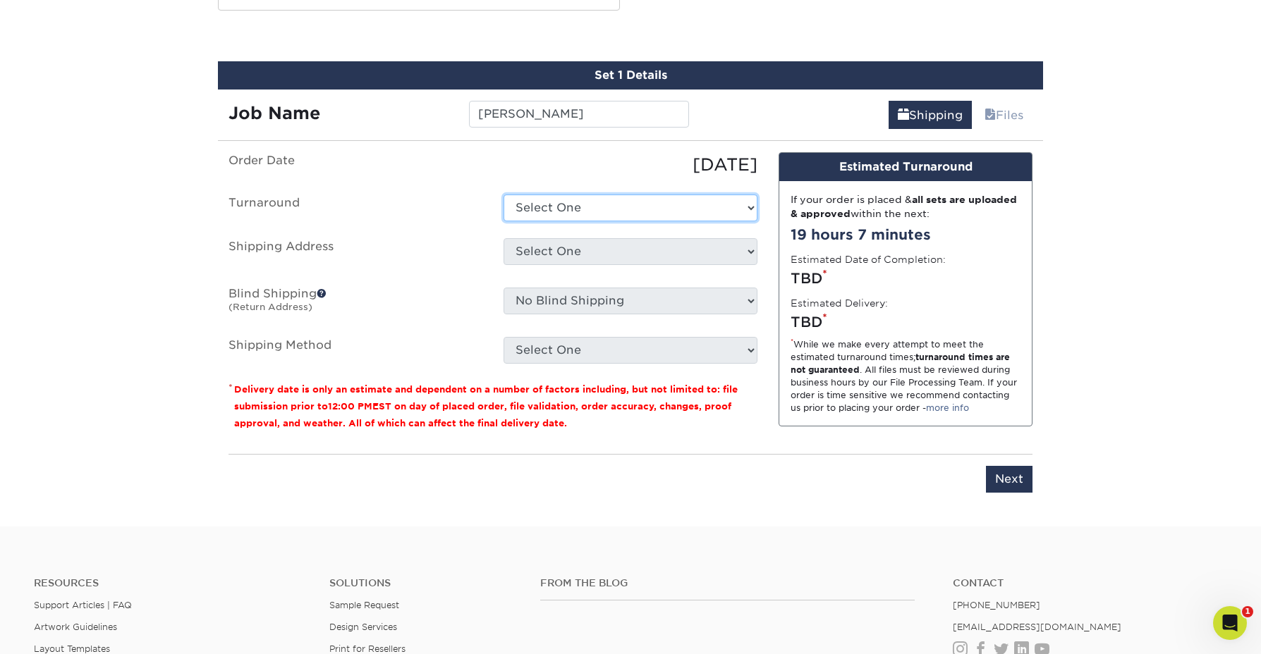
select select "537feecc-bbf3-4c5a-82cb-a8dbf54f53c4"
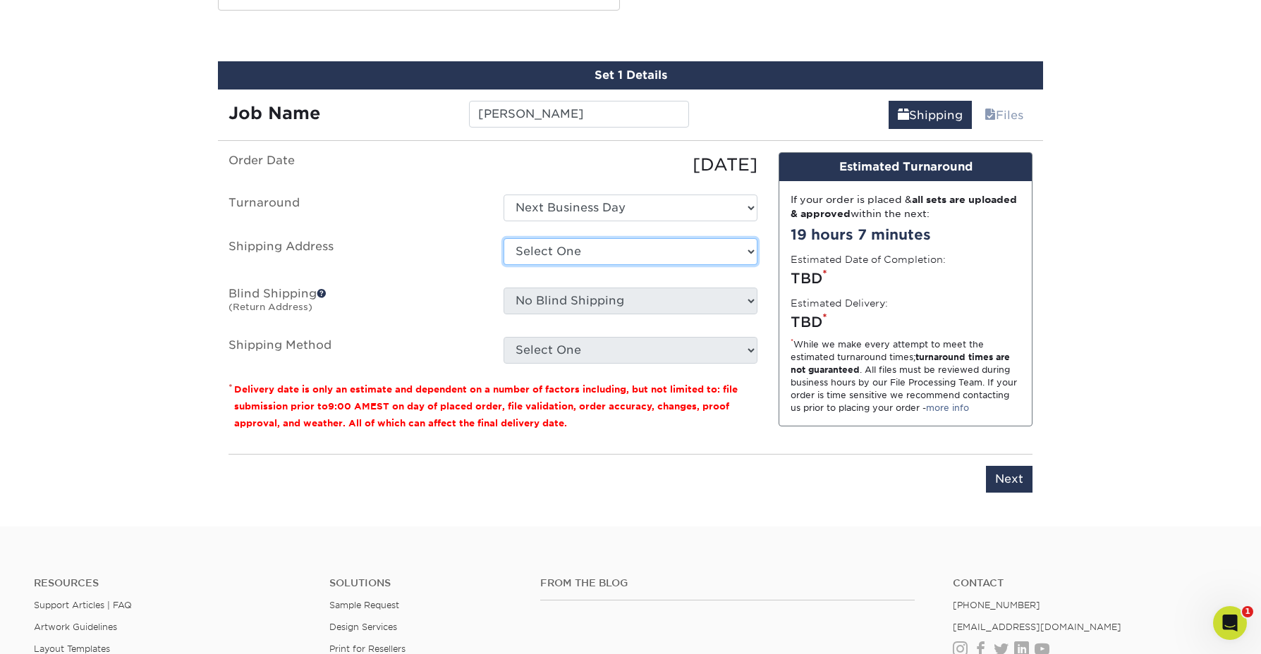
click at [568, 257] on select "Select One 6900 - Retail Leiffa Holly Leiffa Lab Leiffa Medical + Add New Addre…" at bounding box center [630, 251] width 254 height 27
select select "282832"
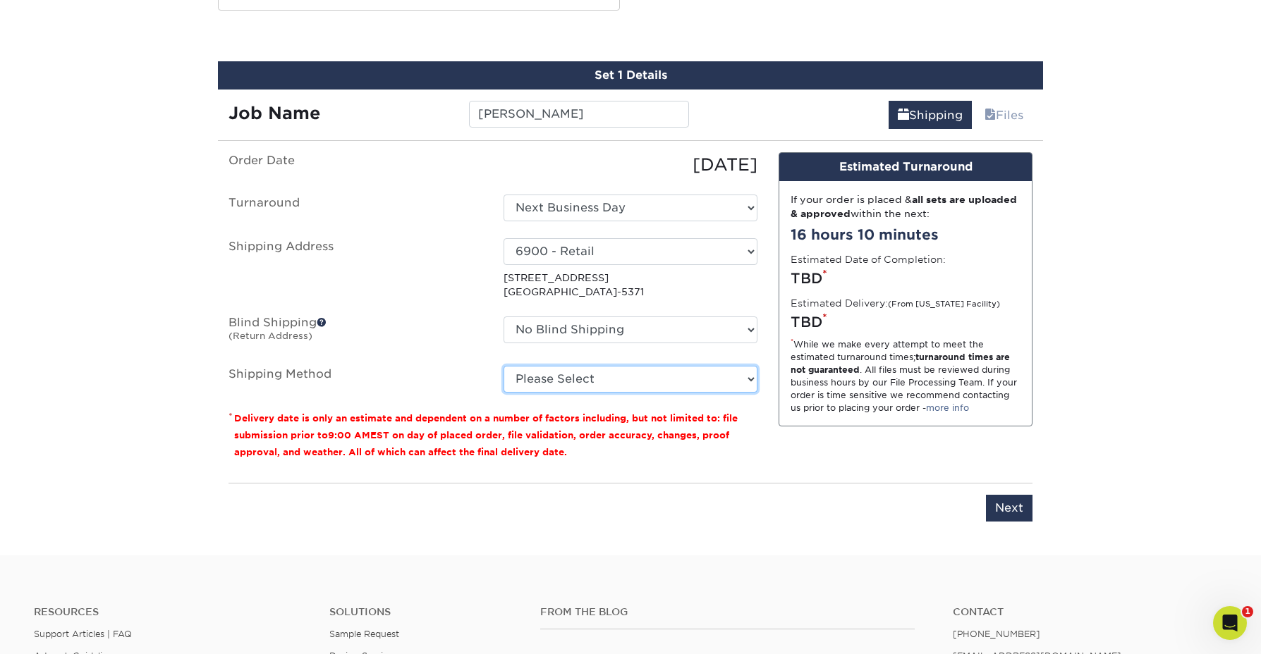
click at [550, 376] on select "Please Select Ground Shipping (+$8.96) 3 Day Shipping Service (+$15.38) 2 Day A…" at bounding box center [630, 379] width 254 height 27
select select "03"
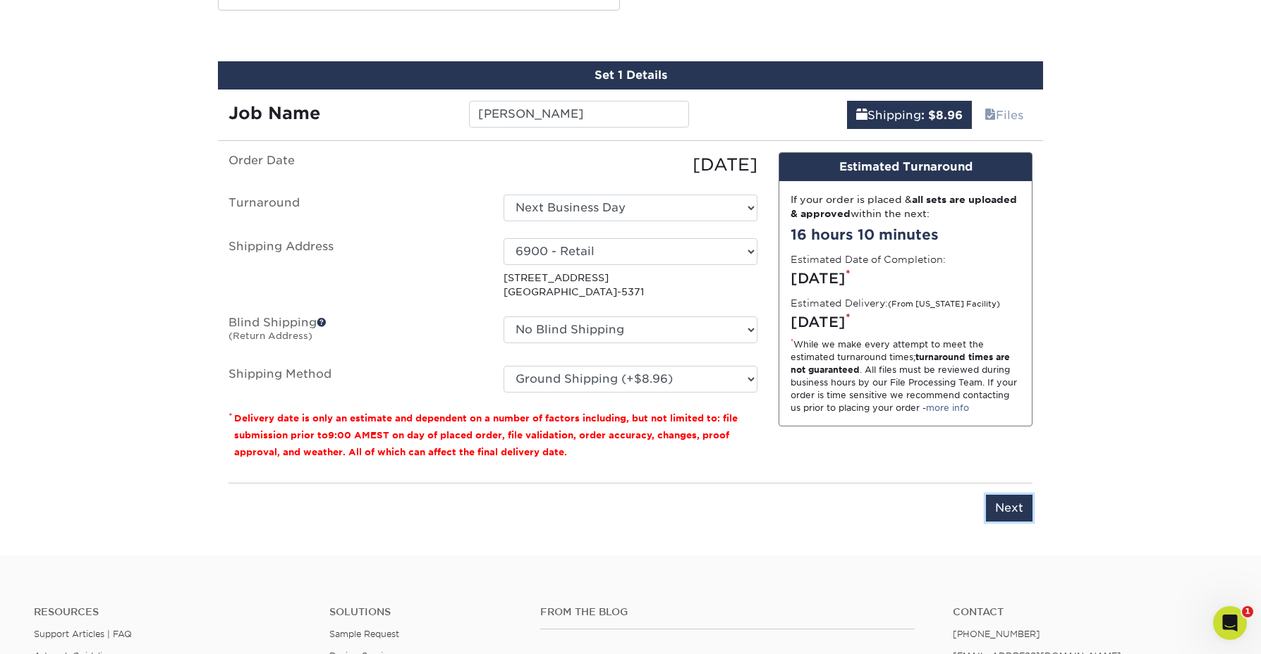
click at [998, 515] on input "Next" at bounding box center [1009, 508] width 47 height 27
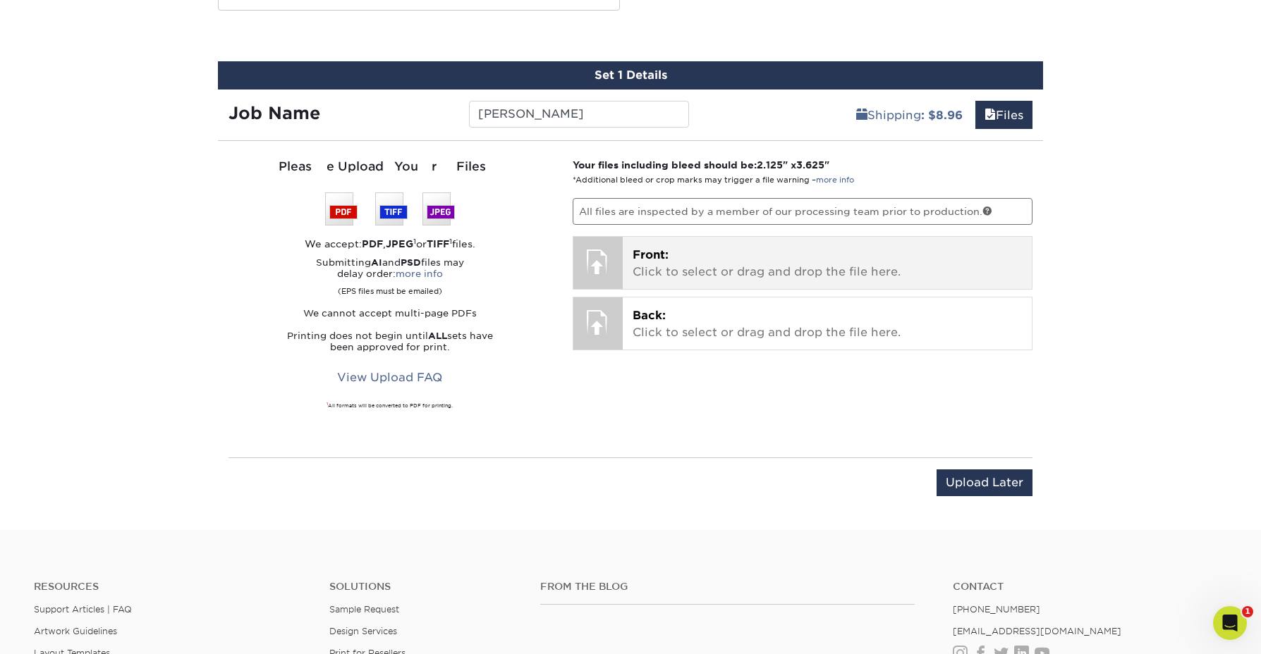
click at [709, 277] on p "Front: Click to select or drag and drop the file here." at bounding box center [827, 264] width 390 height 34
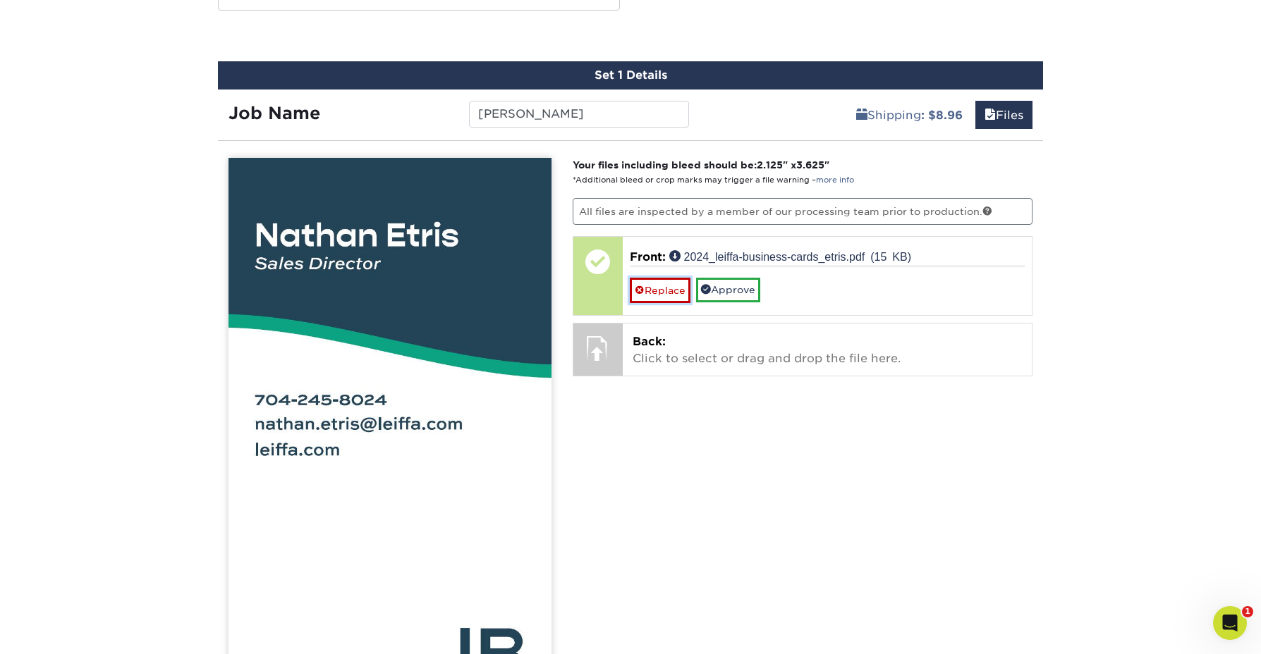
click at [657, 290] on link "Replace" at bounding box center [660, 290] width 61 height 25
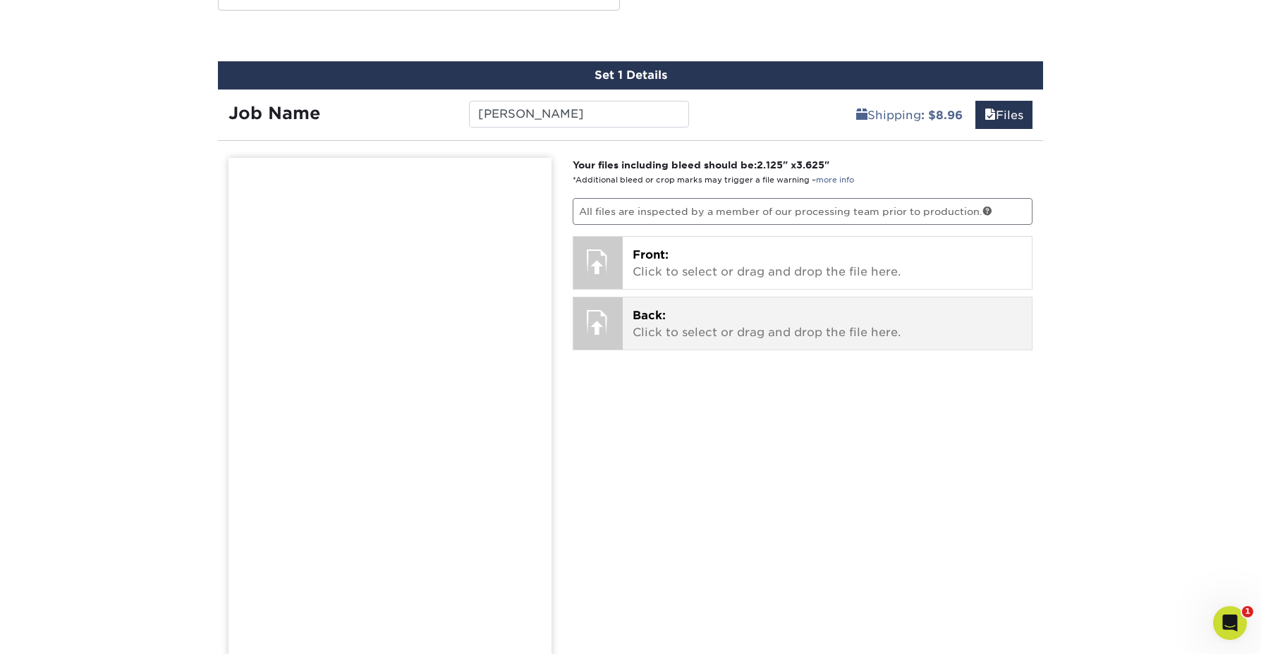
click at [657, 319] on span "Back:" at bounding box center [648, 315] width 33 height 13
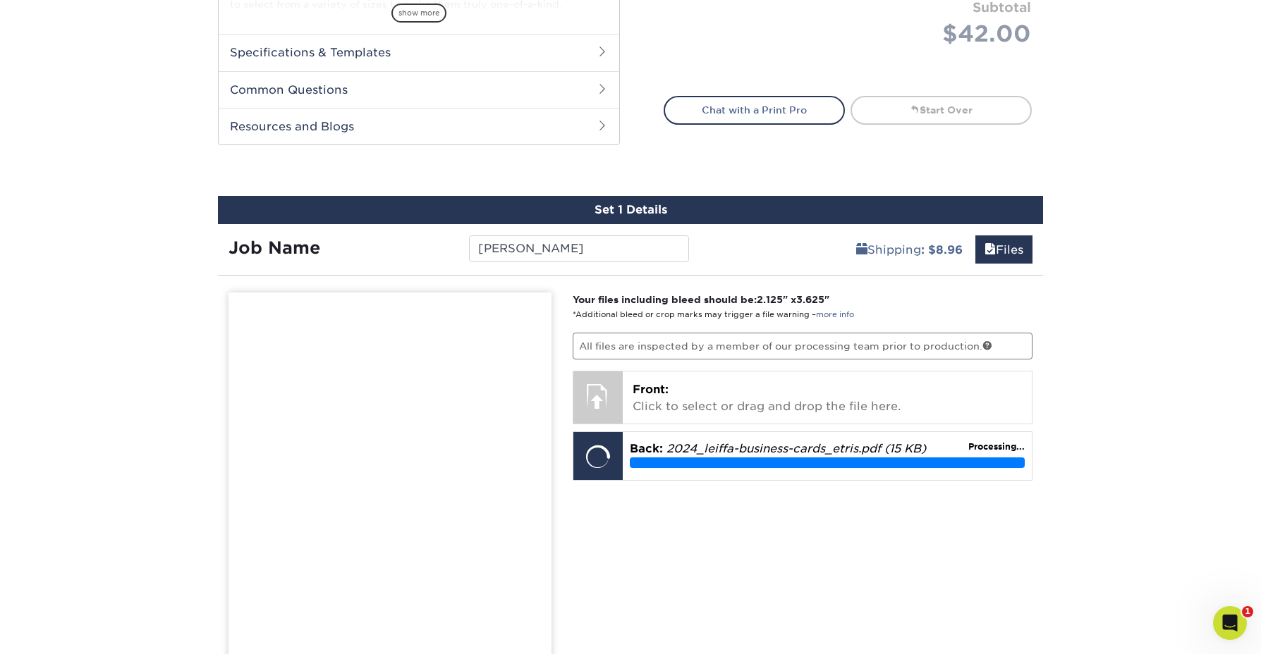
scroll to position [611, 0]
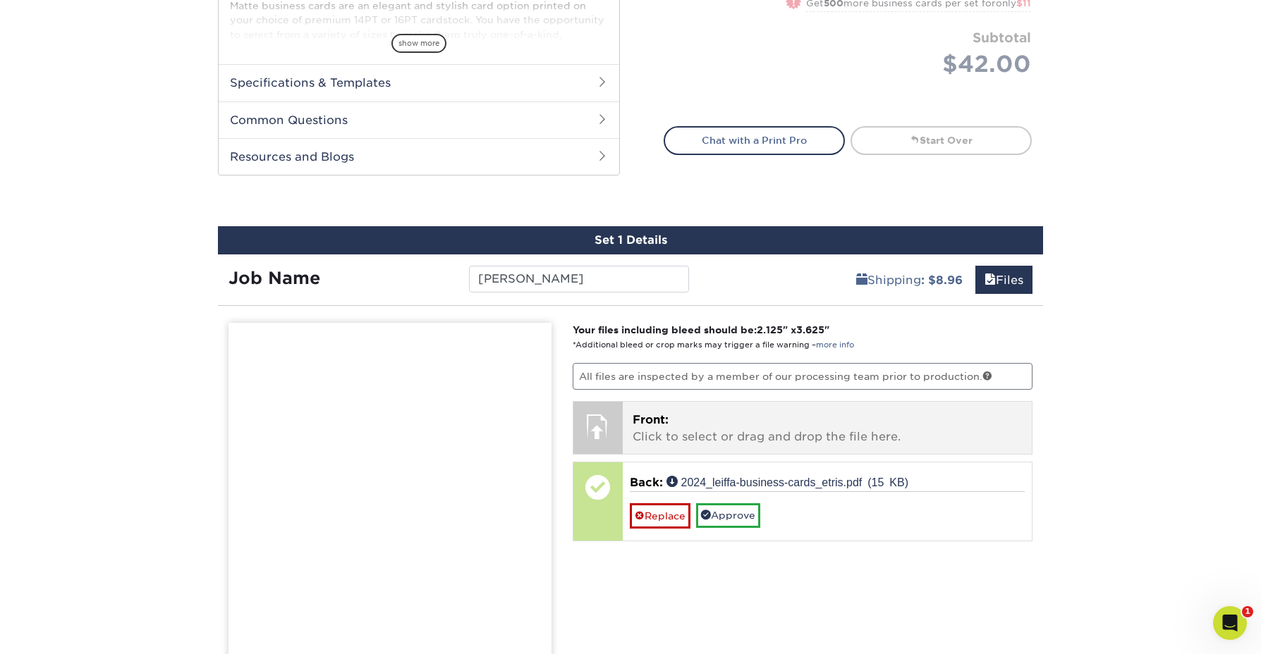
click at [775, 423] on p "Front: Click to select or drag and drop the file here." at bounding box center [827, 429] width 390 height 34
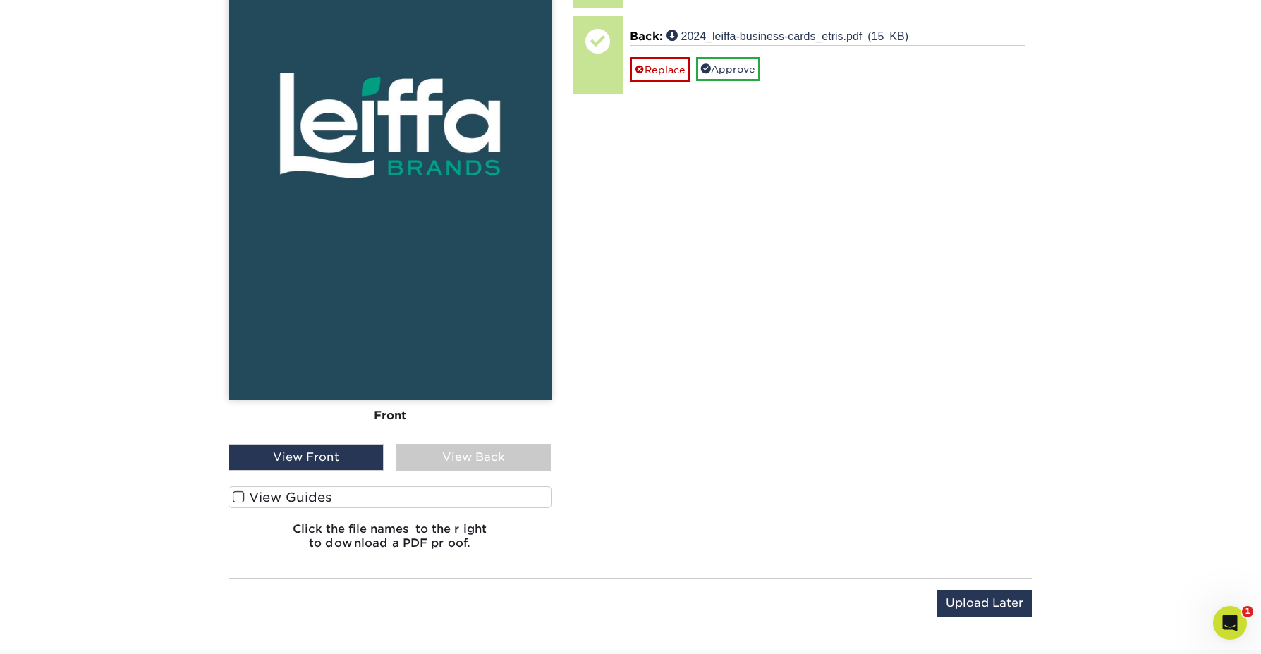
scroll to position [1107, 0]
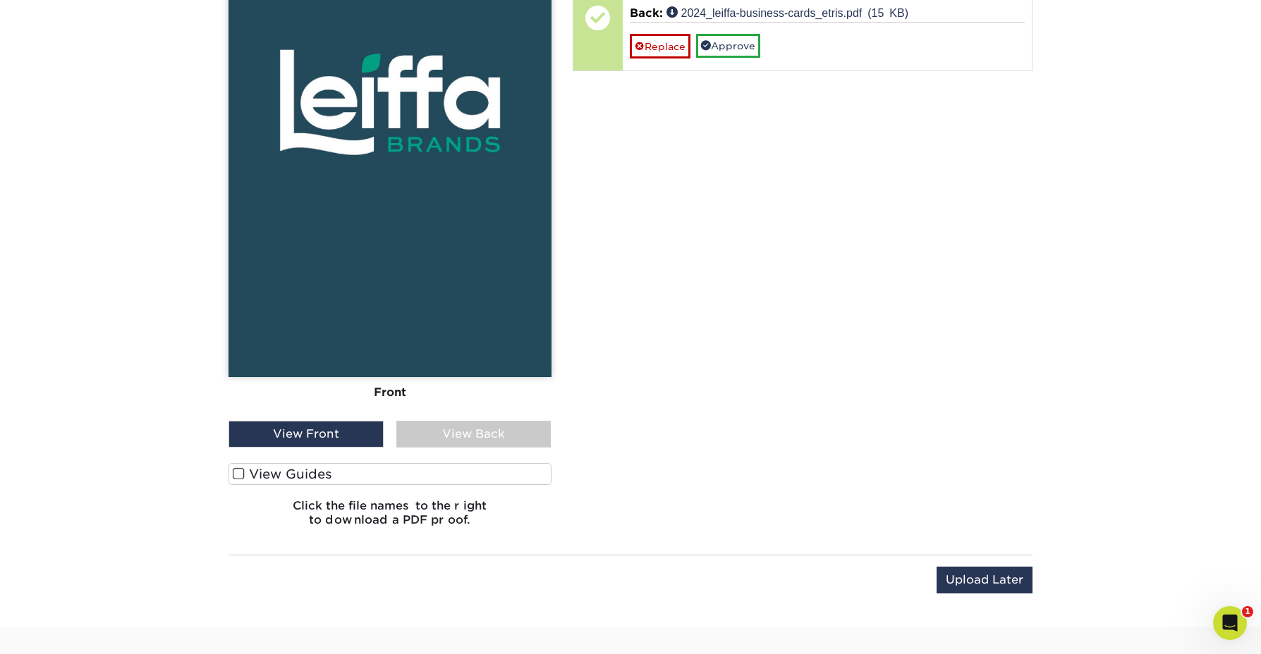
click at [468, 429] on div "View Back" at bounding box center [473, 434] width 155 height 27
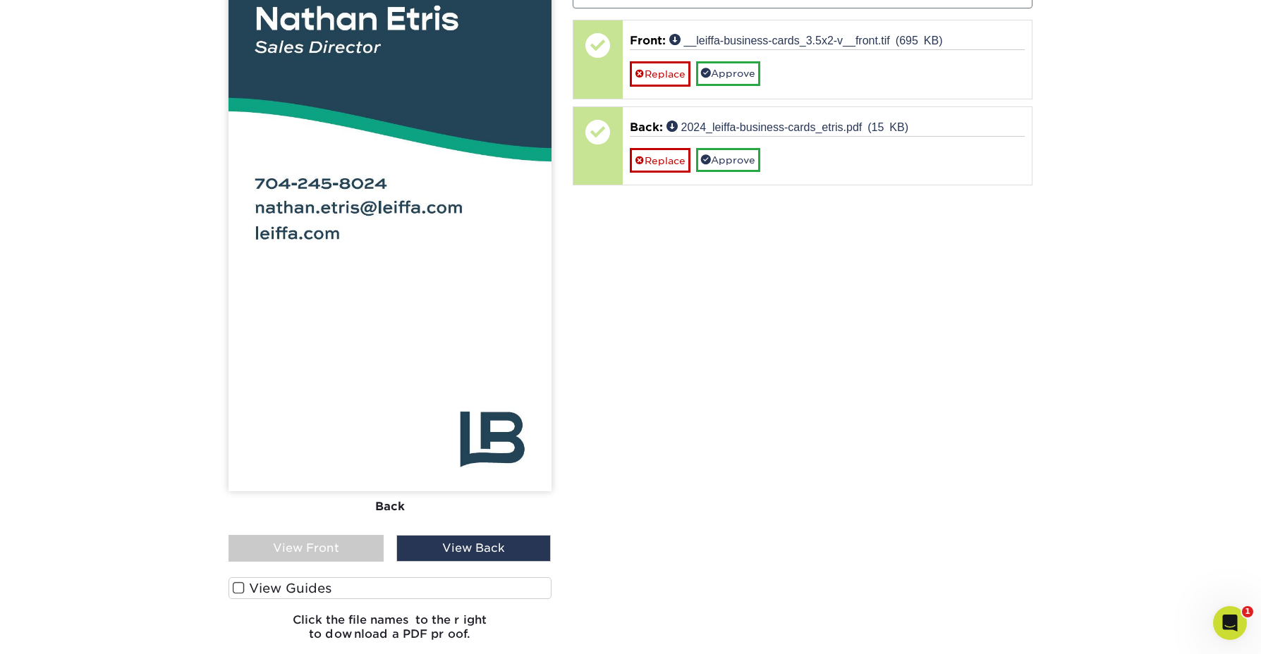
scroll to position [981, 0]
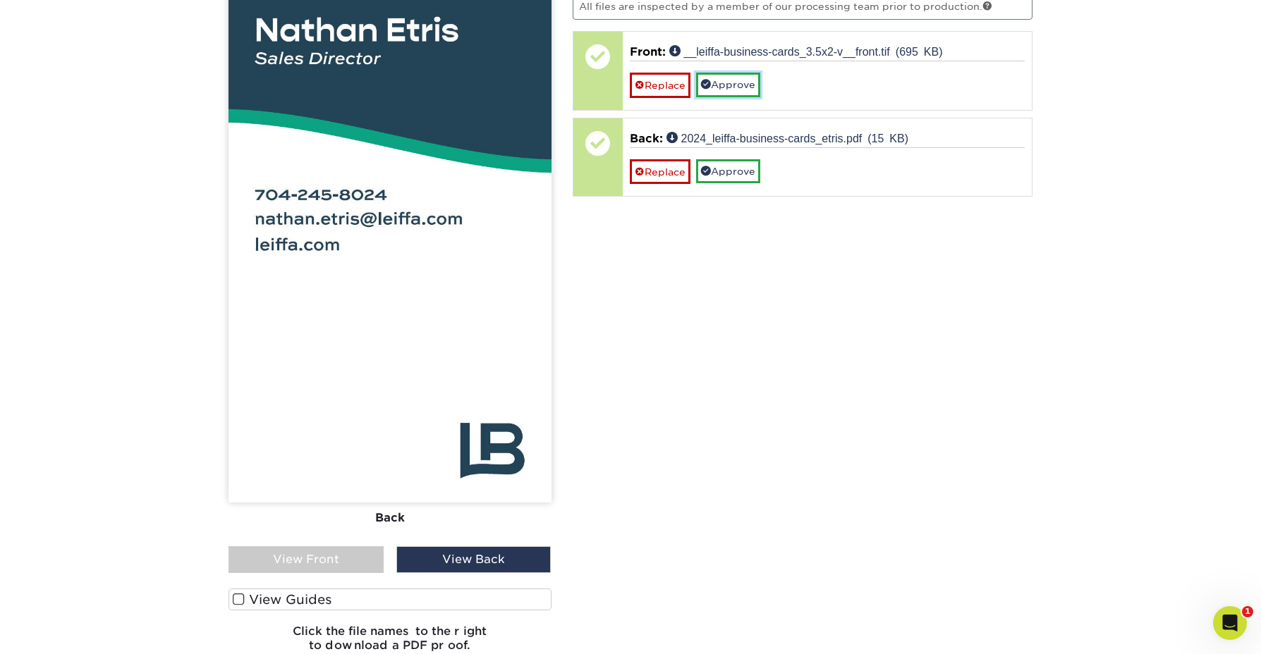
click at [725, 85] on link "Approve" at bounding box center [728, 85] width 64 height 24
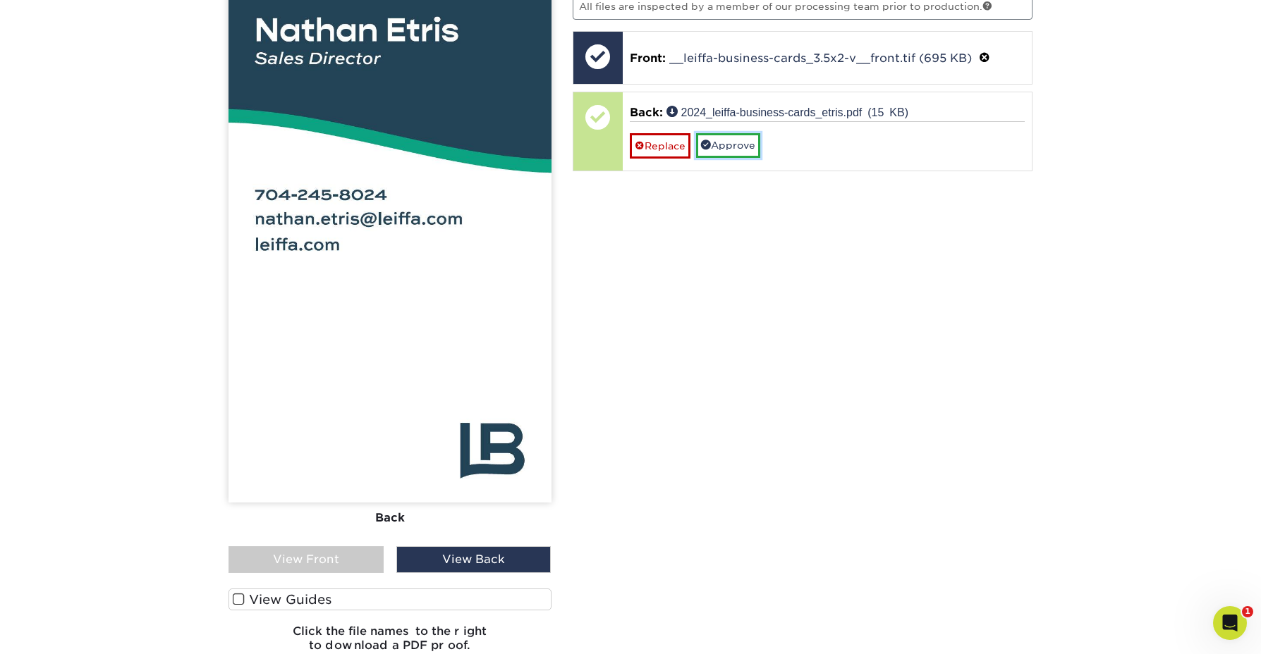
click at [724, 150] on link "Approve" at bounding box center [728, 145] width 64 height 24
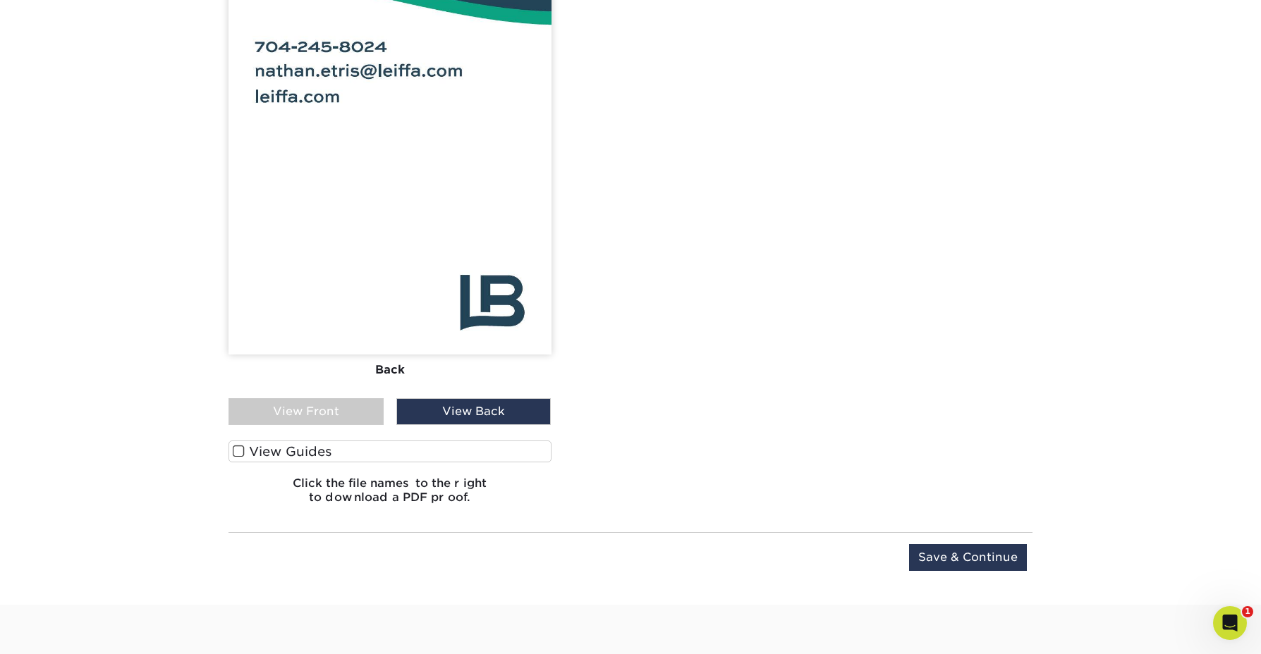
scroll to position [1221, 0]
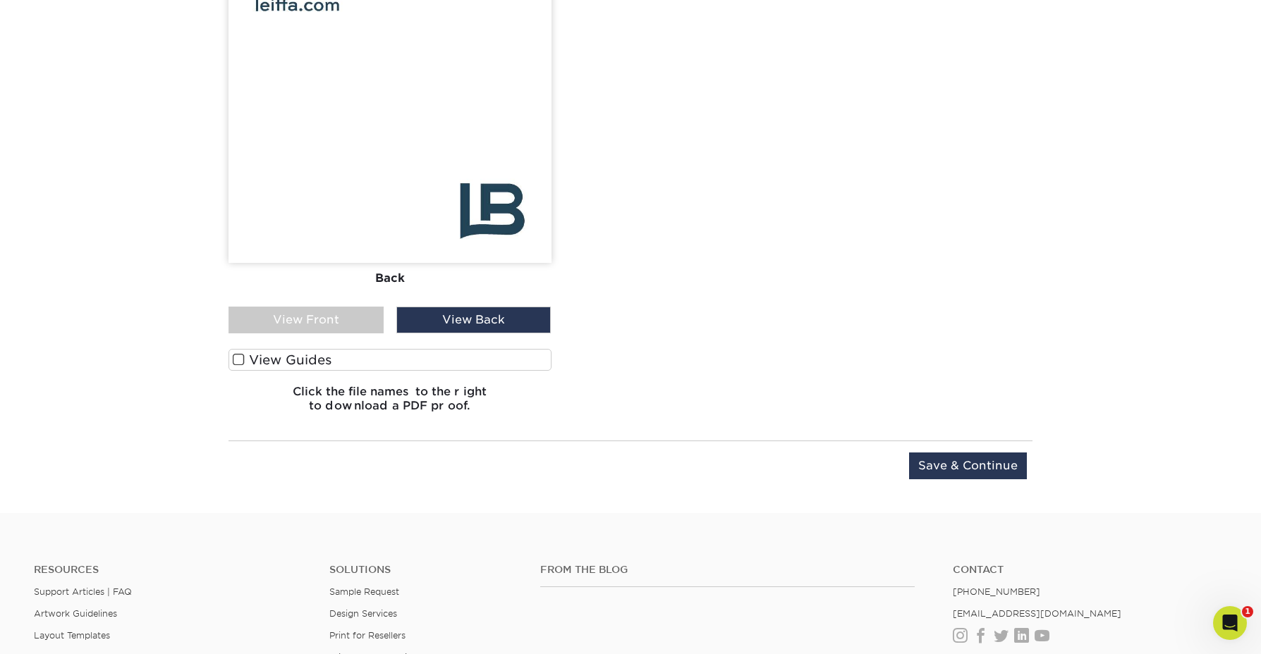
click at [826, 398] on div "Your files including bleed should be: 2.125 " x 3.625 " *Additional bleed or cr…" at bounding box center [803, 68] width 482 height 711
click at [948, 471] on input "Save & Continue" at bounding box center [968, 466] width 118 height 27
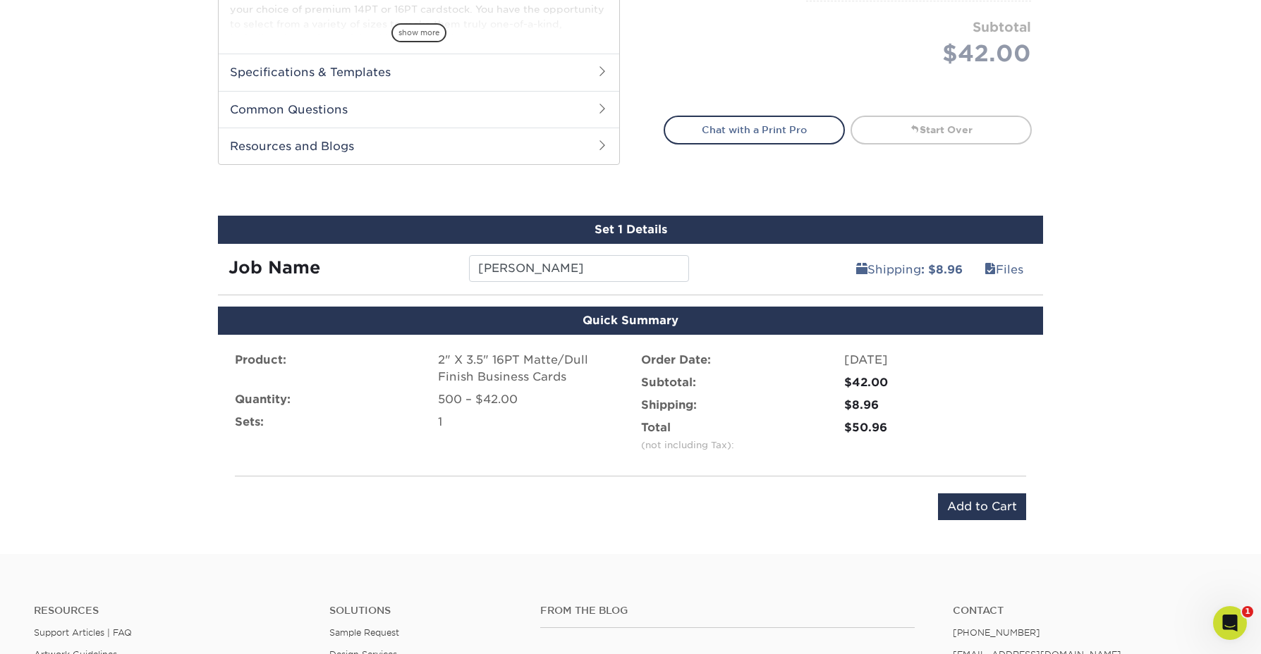
scroll to position [563, 0]
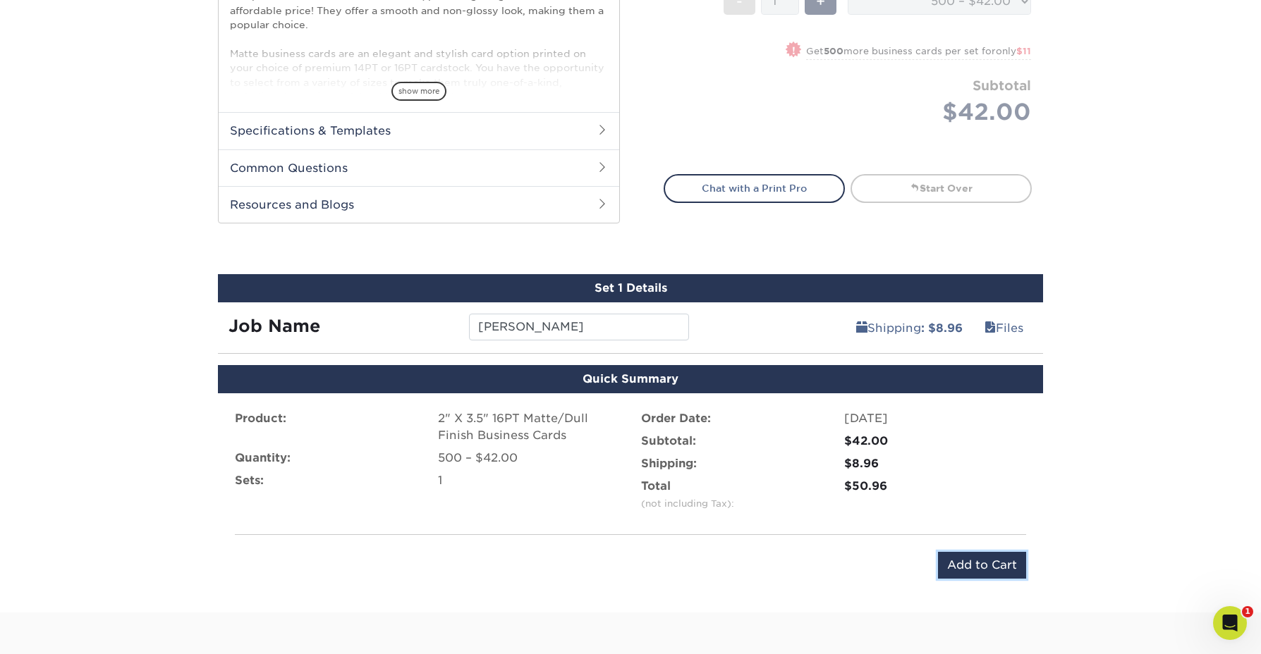
click at [952, 571] on input "Add to Cart" at bounding box center [982, 565] width 88 height 27
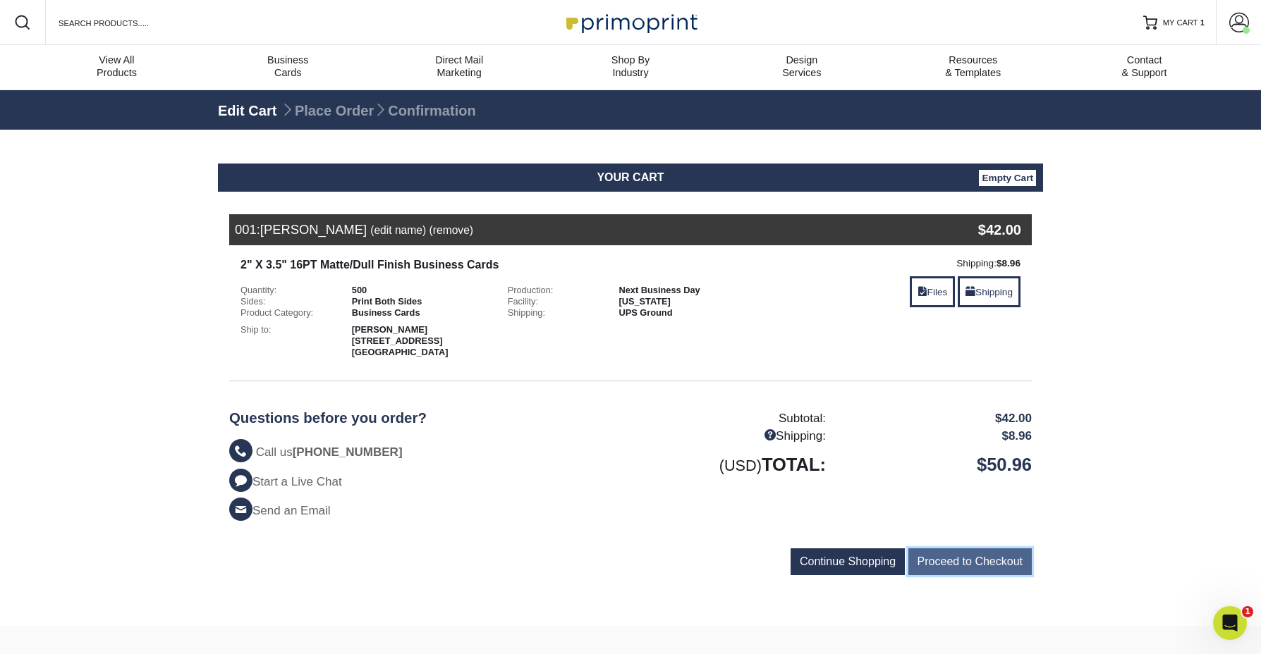
click at [938, 560] on input "Proceed to Checkout" at bounding box center [969, 561] width 123 height 27
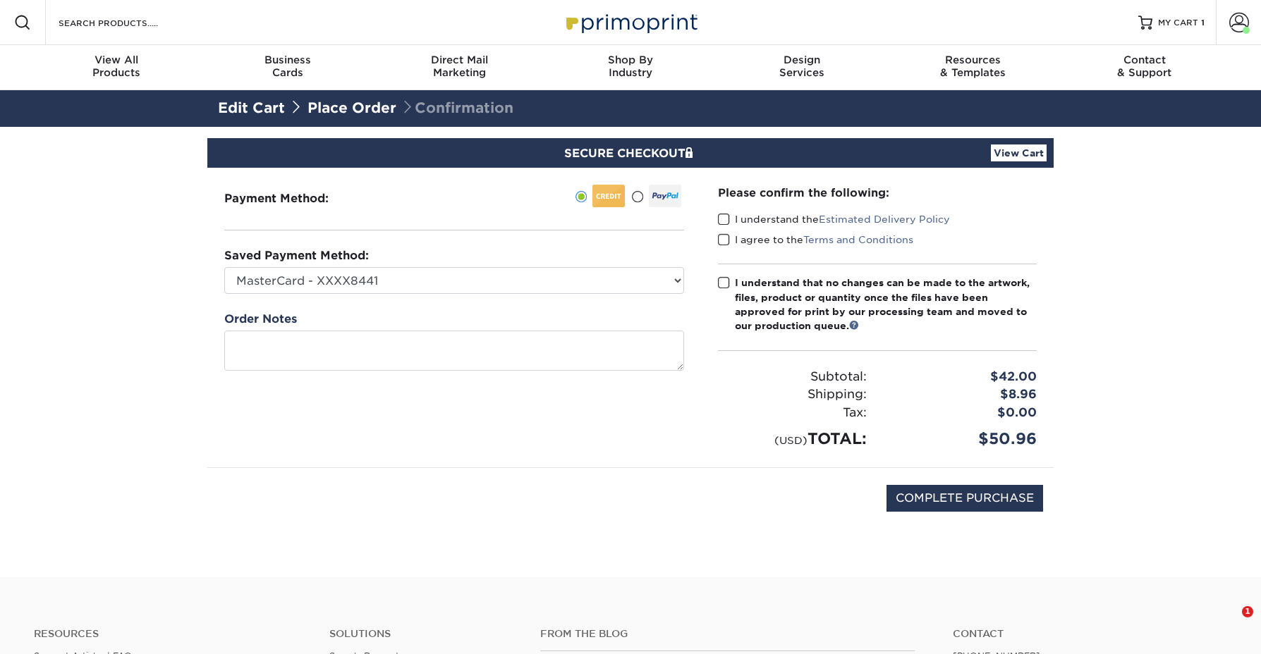
click at [724, 222] on span at bounding box center [724, 219] width 12 height 13
click at [0, 0] on input "I understand the Estimated Delivery Policy" at bounding box center [0, 0] width 0 height 0
click at [723, 242] on span at bounding box center [724, 239] width 12 height 13
click at [0, 0] on input "I agree to the Terms and Conditions" at bounding box center [0, 0] width 0 height 0
click at [726, 287] on span at bounding box center [724, 282] width 12 height 13
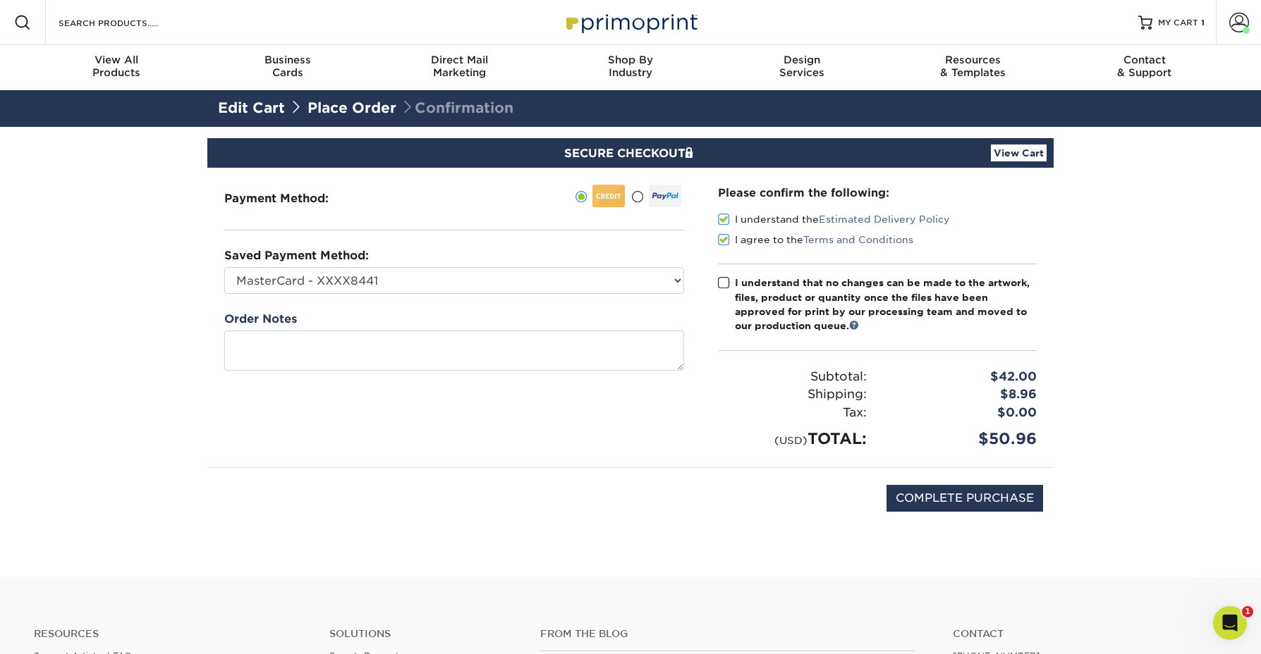
click at [0, 0] on input "I understand that no changes can be made to the artwork, files, product or quan…" at bounding box center [0, 0] width 0 height 0
click at [929, 489] on input "COMPLETE PURCHASE" at bounding box center [964, 498] width 157 height 27
type input "PROCESSING, PLEASE WAIT..."
